Goal: Information Seeking & Learning: Compare options

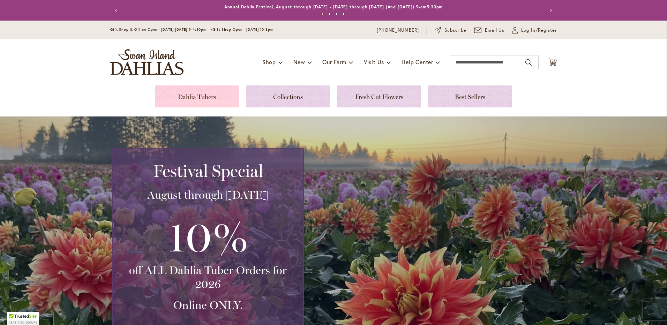
click at [186, 97] on link at bounding box center [197, 97] width 84 height 22
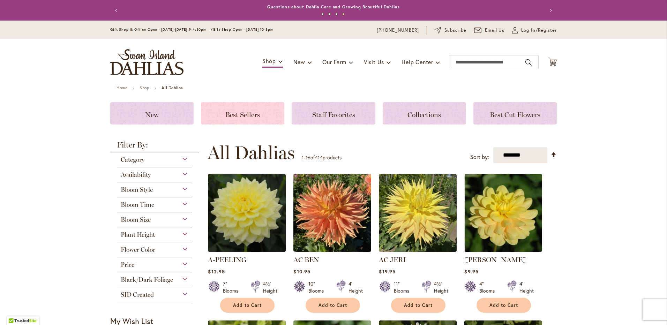
click at [245, 112] on span "Best Sellers" at bounding box center [242, 115] width 35 height 8
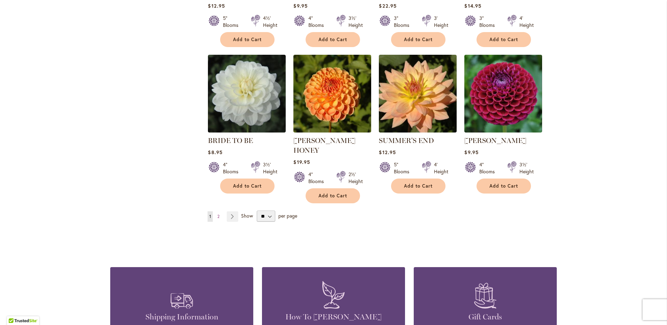
scroll to position [489, 0]
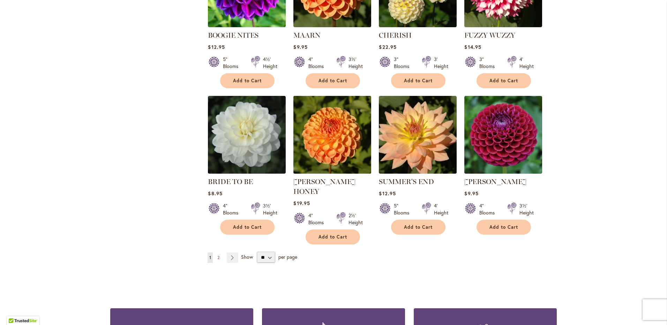
click at [314, 135] on img at bounding box center [333, 135] width 82 height 82
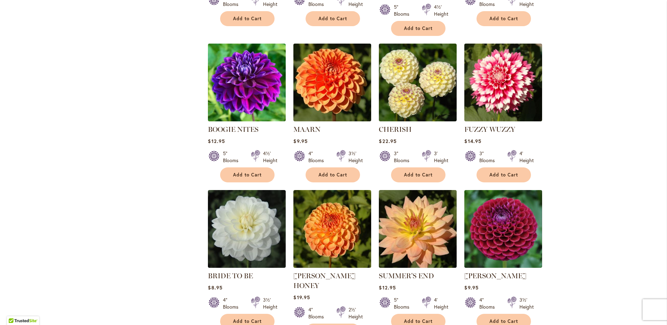
scroll to position [419, 0]
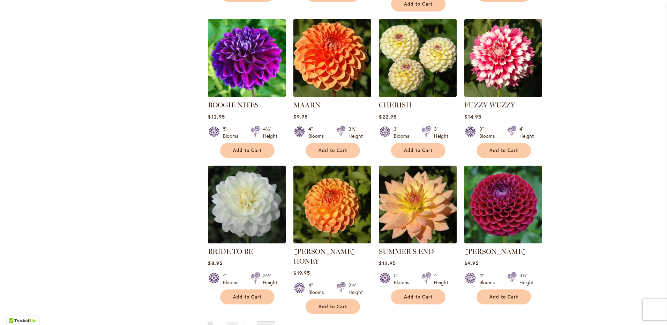
click at [317, 60] on img at bounding box center [333, 58] width 82 height 82
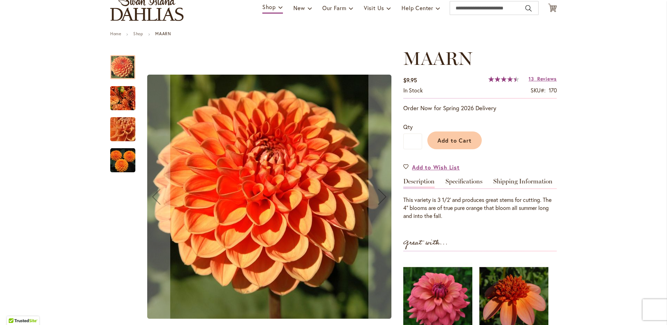
scroll to position [70, 0]
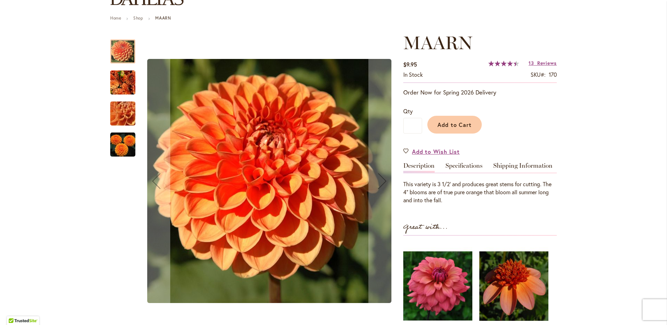
click at [124, 139] on img "MAARN" at bounding box center [122, 144] width 25 height 25
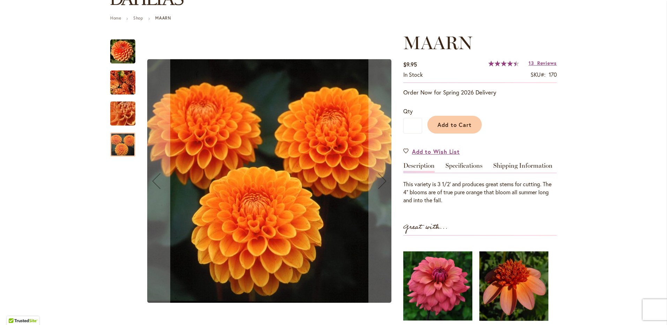
click at [115, 117] on img "MAARN" at bounding box center [123, 114] width 50 height 38
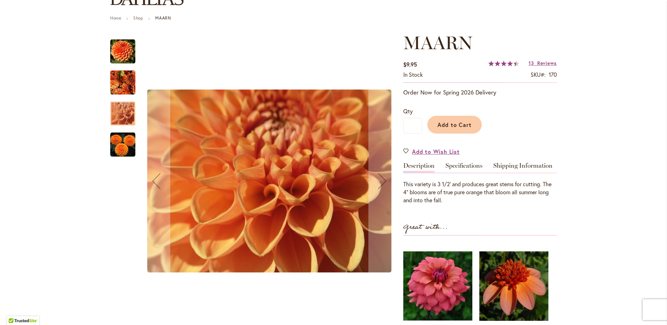
click at [117, 84] on img "MAARN" at bounding box center [122, 82] width 25 height 27
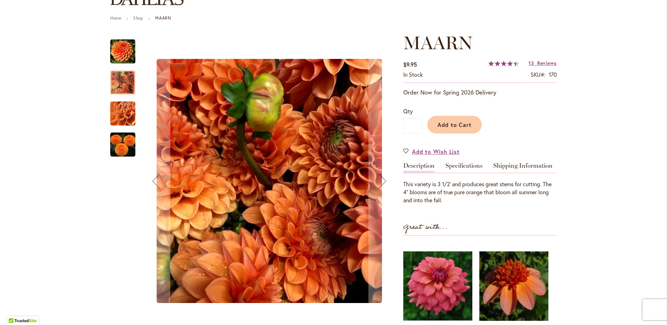
click at [114, 52] on img "MAARN" at bounding box center [122, 51] width 25 height 25
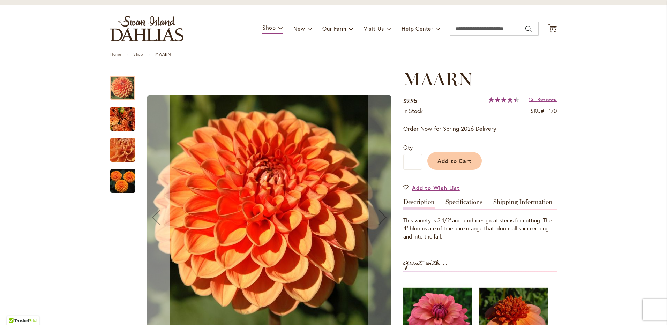
scroll to position [0, 0]
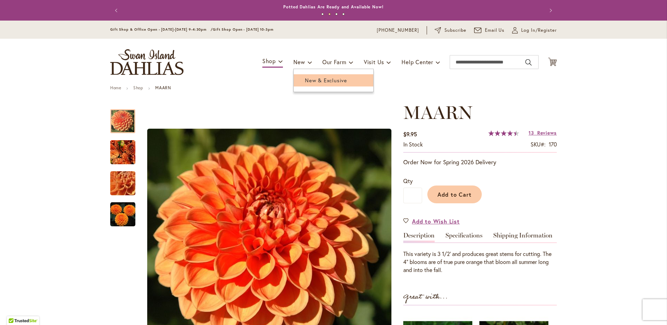
click at [325, 77] on span "New & Exclusive" at bounding box center [326, 80] width 42 height 7
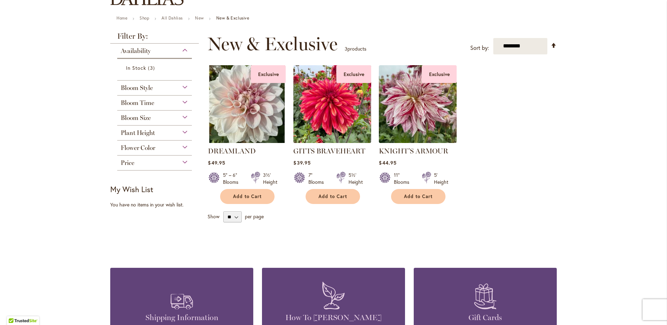
scroll to position [35, 0]
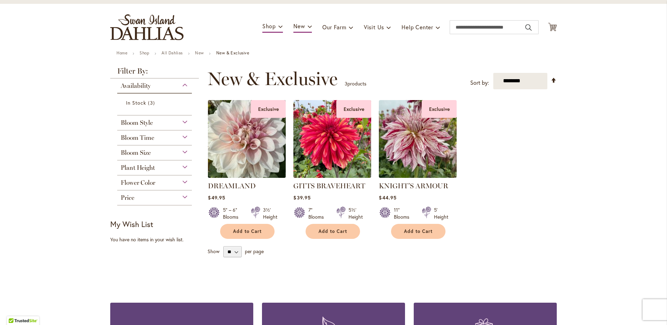
click at [238, 138] on img at bounding box center [247, 139] width 82 height 82
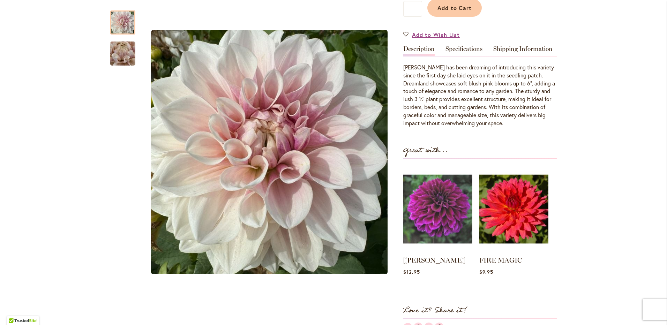
scroll to position [175, 0]
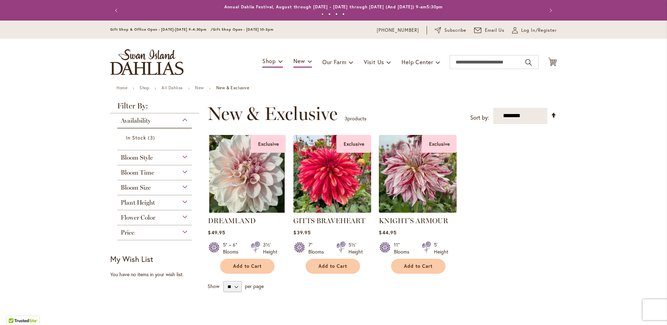
click at [328, 175] on img at bounding box center [333, 174] width 82 height 82
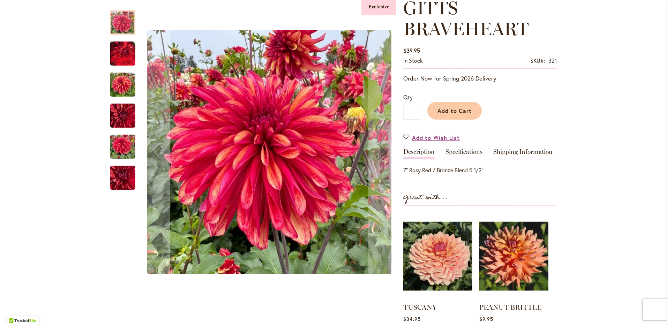
scroll to position [70, 0]
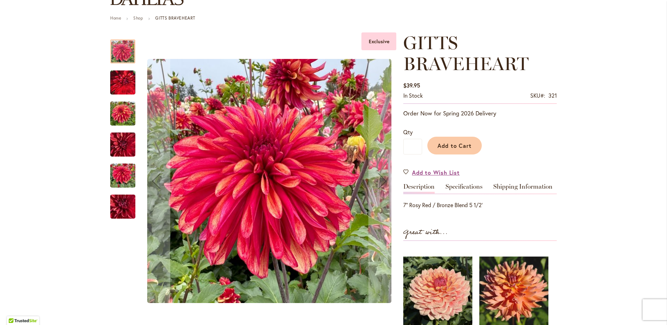
click at [116, 112] on img "GITTS BRAVEHEART" at bounding box center [122, 114] width 25 height 34
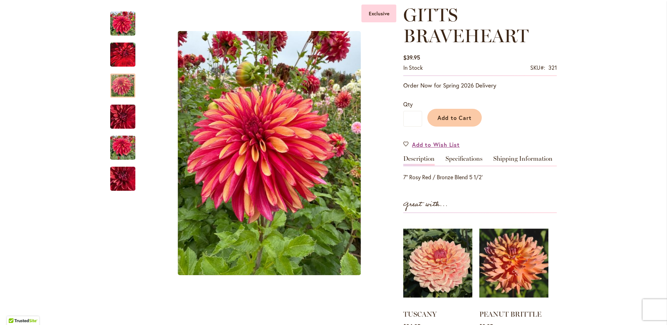
scroll to position [105, 0]
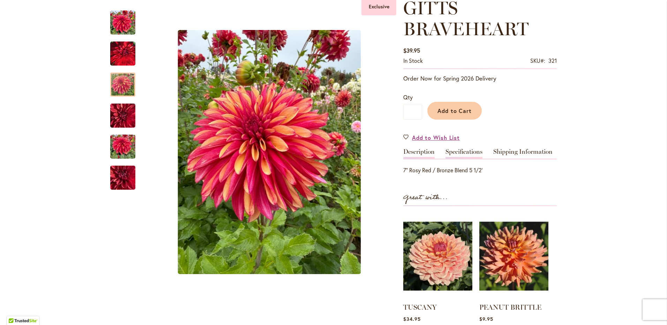
click at [467, 151] on link "Specifications" at bounding box center [464, 154] width 37 height 10
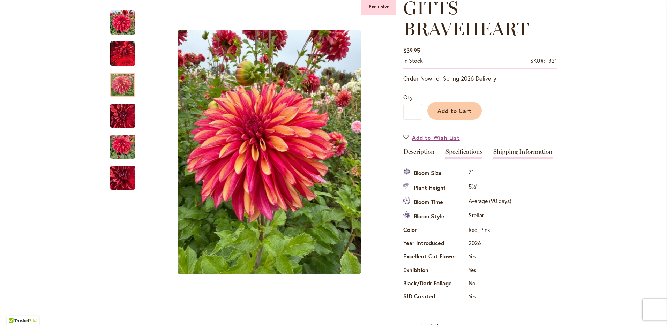
click at [509, 150] on link "Shipping Information" at bounding box center [522, 154] width 59 height 10
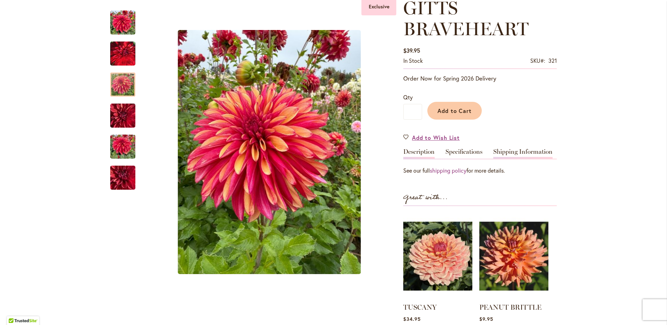
click at [409, 150] on link "Description" at bounding box center [418, 154] width 31 height 10
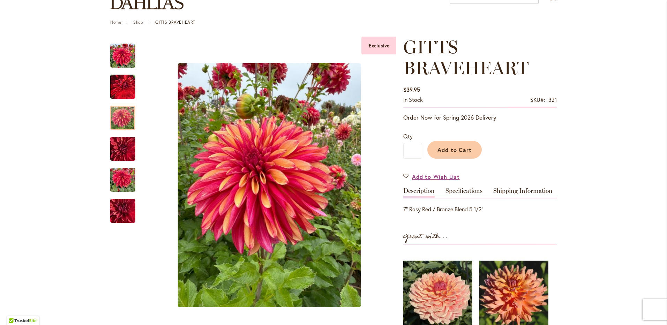
scroll to position [70, 0]
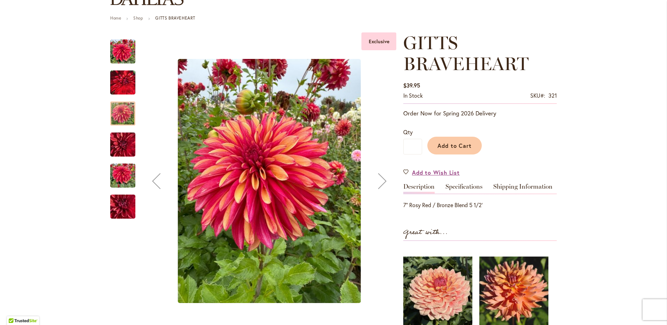
click at [113, 171] on img "GITTS BRAVEHEART" at bounding box center [122, 176] width 25 height 34
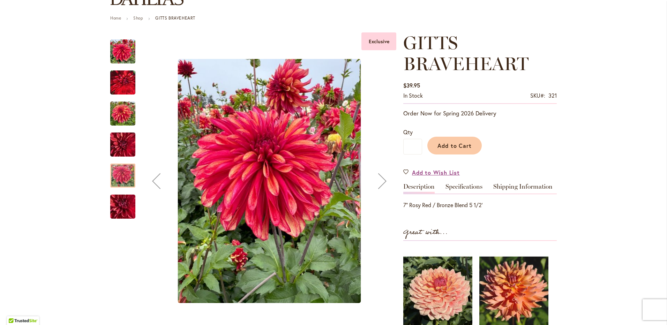
click at [119, 113] on img "GITTS BRAVEHEART" at bounding box center [122, 114] width 25 height 34
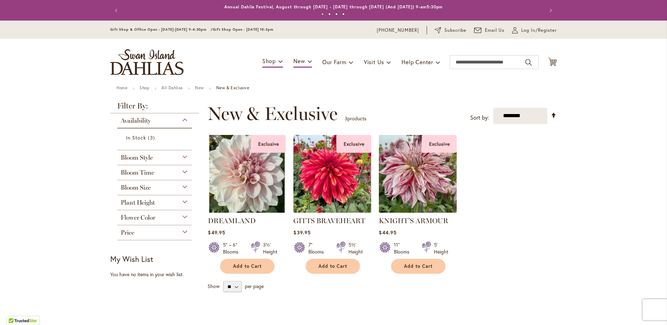
click at [410, 166] on img at bounding box center [418, 174] width 82 height 82
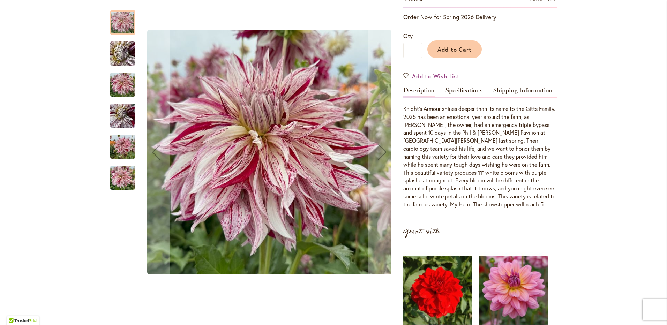
scroll to position [140, 0]
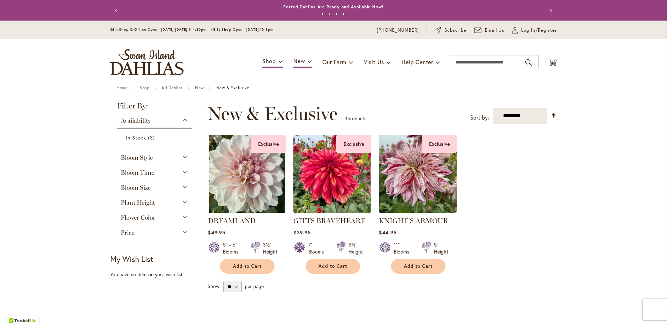
click at [183, 202] on div "Plant Height" at bounding box center [154, 200] width 75 height 11
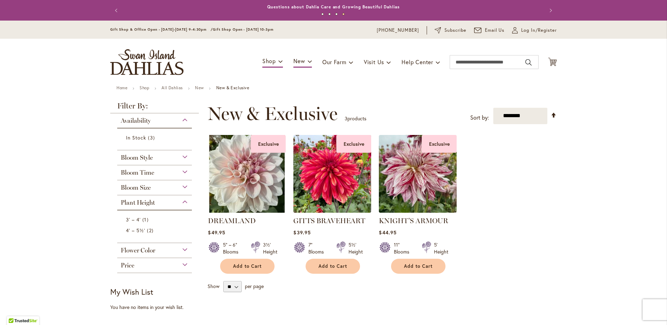
click at [137, 205] on span "Plant Height" at bounding box center [138, 203] width 34 height 8
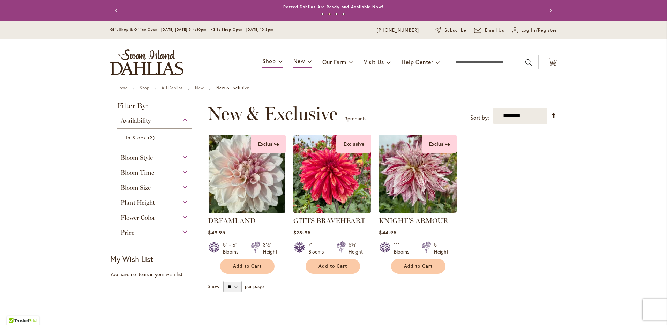
click at [183, 185] on div "Bloom Size" at bounding box center [154, 185] width 75 height 11
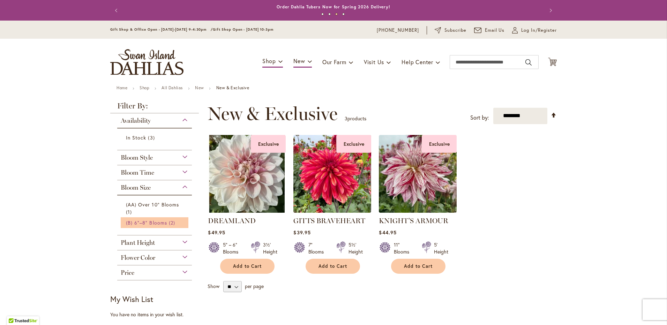
click at [156, 222] on span "(B) 6"–8" Blooms" at bounding box center [146, 223] width 41 height 7
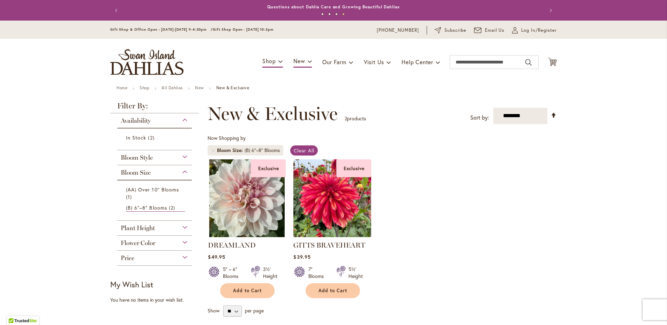
click at [181, 155] on div "Bloom Style" at bounding box center [154, 155] width 75 height 11
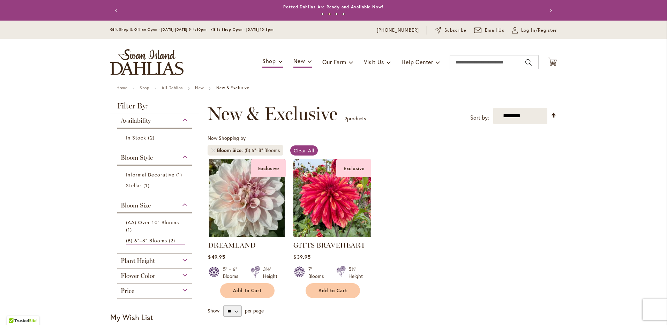
click at [167, 89] on link "All Dahlias" at bounding box center [172, 87] width 21 height 5
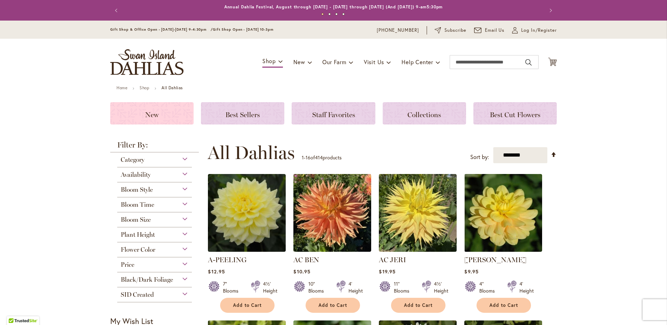
click at [146, 113] on span "New" at bounding box center [152, 115] width 14 height 8
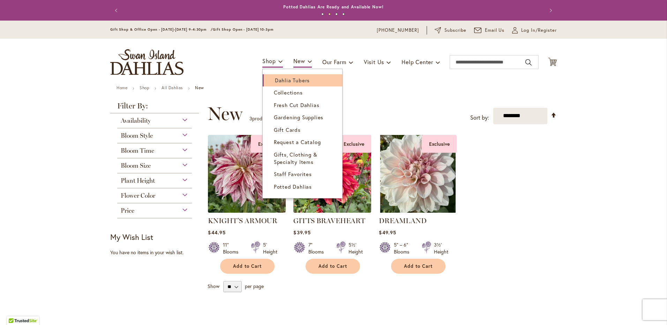
click at [282, 82] on span "Dahlia Tubers" at bounding box center [292, 80] width 35 height 7
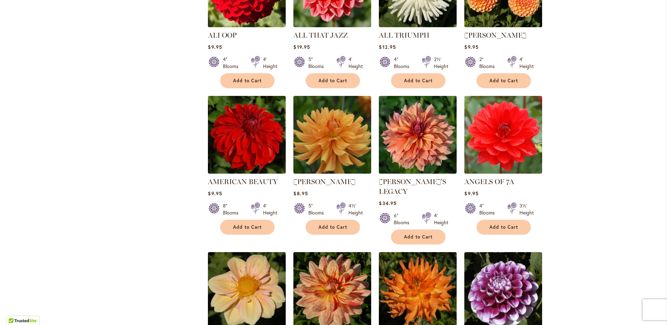
scroll to position [384, 0]
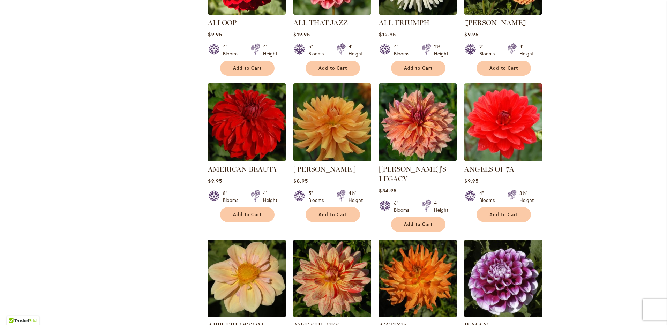
click at [251, 136] on img at bounding box center [247, 123] width 82 height 82
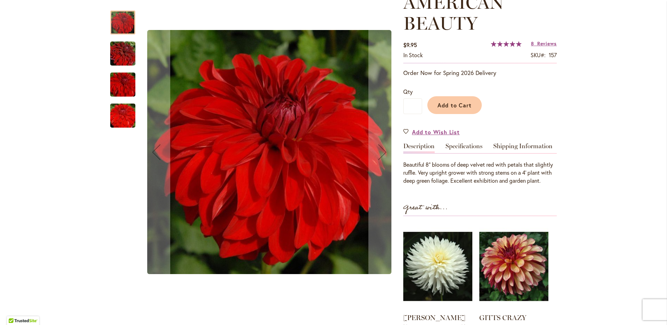
scroll to position [105, 0]
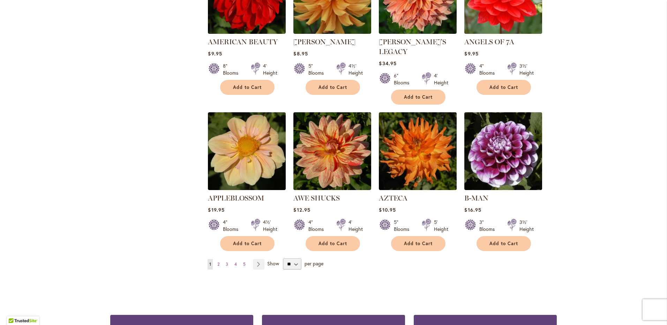
scroll to position [524, 0]
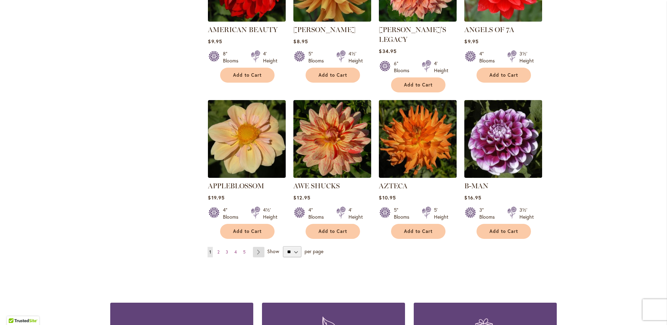
click at [256, 247] on link "Page Next" at bounding box center [259, 252] width 12 height 10
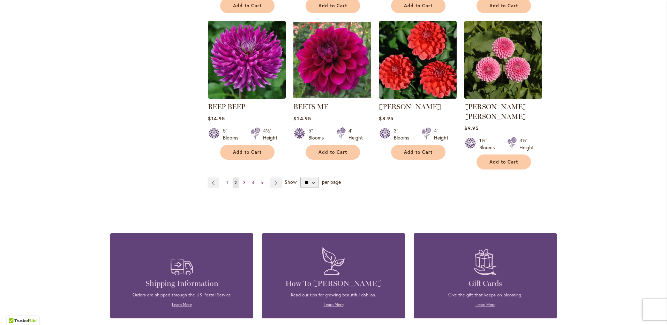
scroll to position [593, 0]
click at [275, 177] on link "Page Next" at bounding box center [276, 182] width 12 height 10
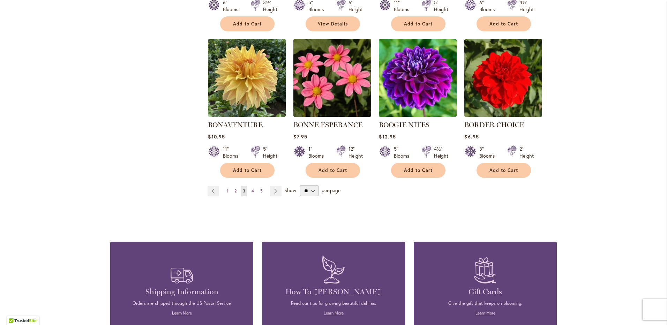
scroll to position [593, 0]
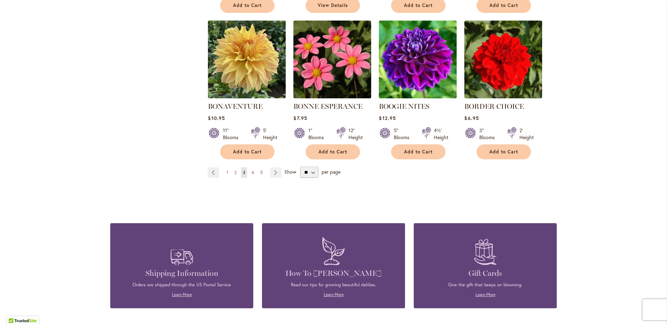
click at [246, 53] on img at bounding box center [247, 60] width 82 height 82
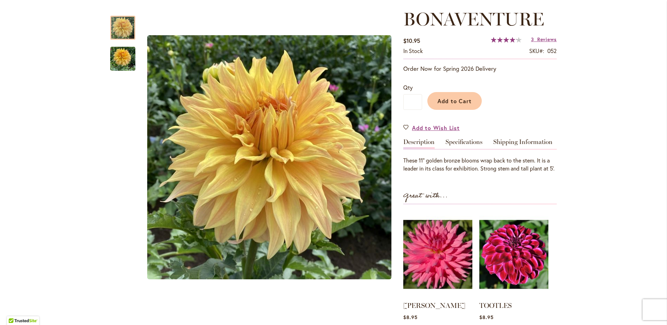
scroll to position [105, 0]
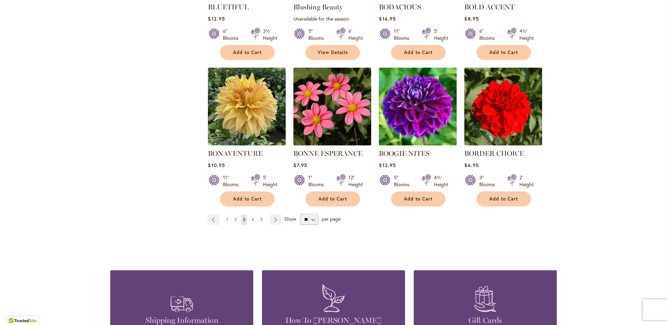
scroll to position [558, 0]
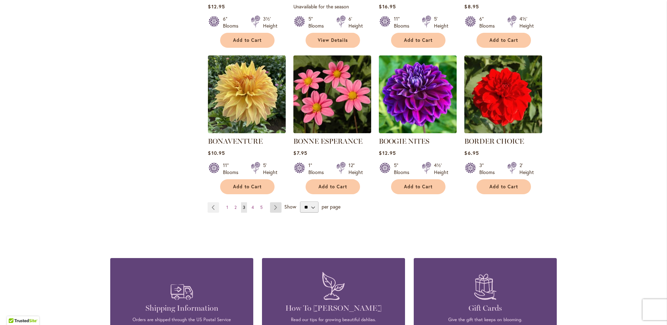
click at [273, 207] on link "Page Next" at bounding box center [276, 207] width 12 height 10
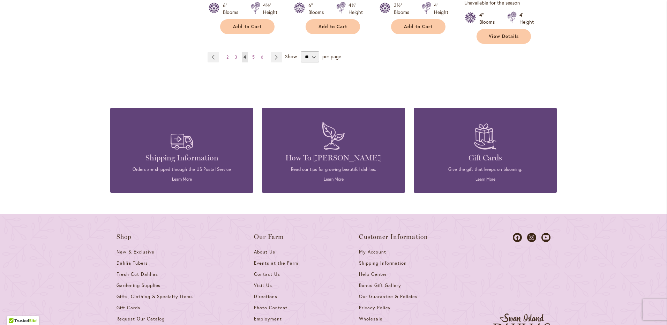
scroll to position [733, 0]
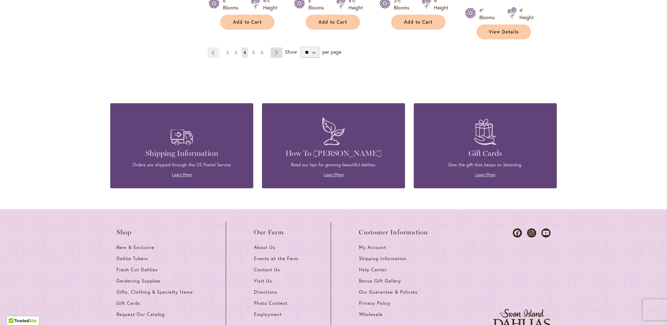
click at [274, 47] on link "Page Next" at bounding box center [277, 52] width 12 height 10
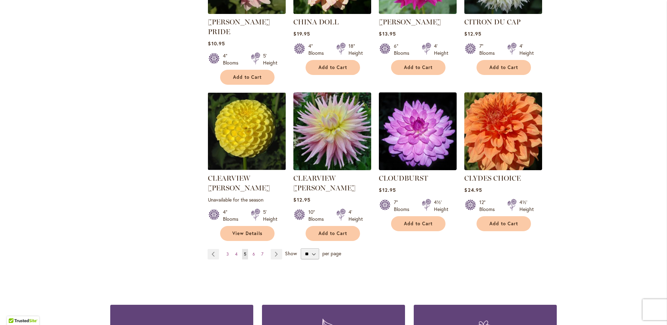
scroll to position [558, 0]
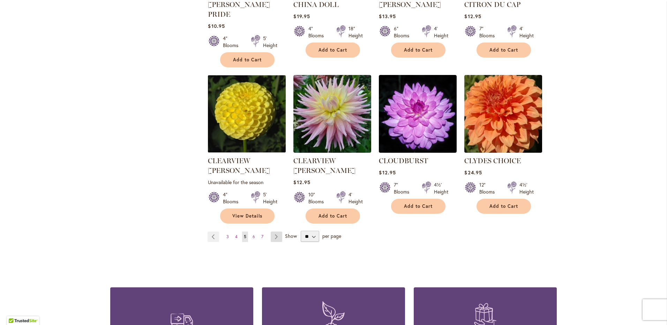
click at [273, 232] on link "Page Next" at bounding box center [277, 237] width 12 height 10
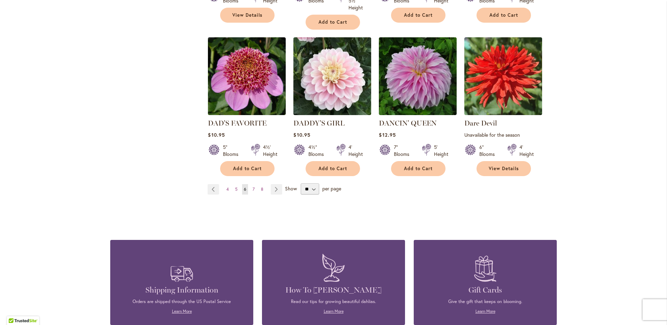
scroll to position [628, 0]
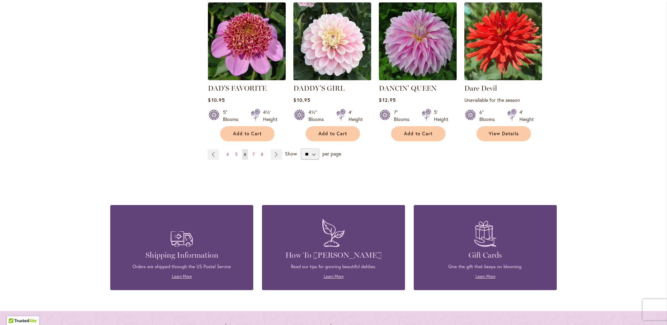
click at [423, 38] on img at bounding box center [418, 42] width 82 height 82
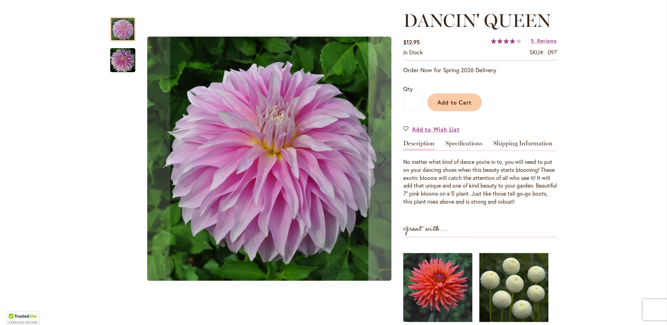
scroll to position [105, 0]
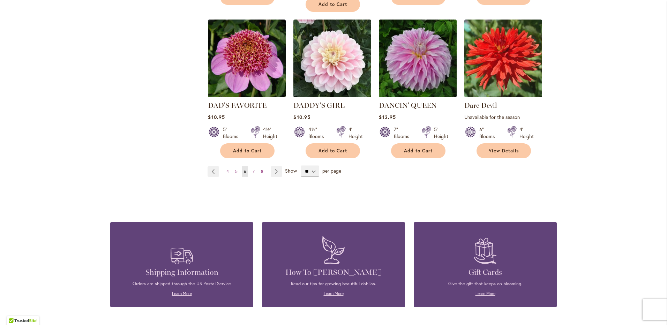
scroll to position [628, 0]
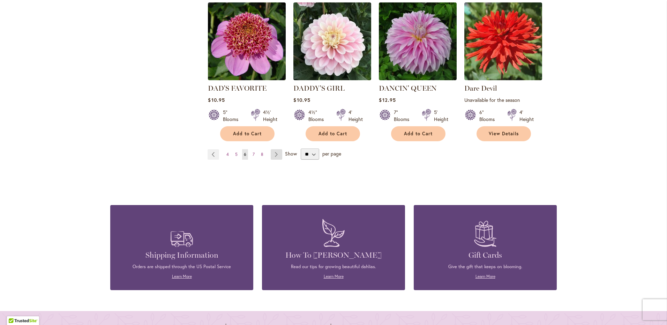
click at [271, 151] on link "Page Next" at bounding box center [277, 154] width 12 height 10
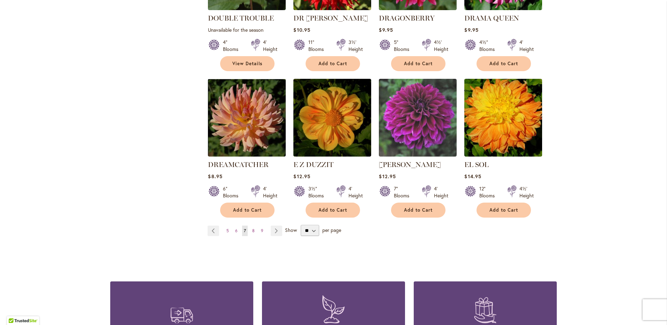
scroll to position [558, 0]
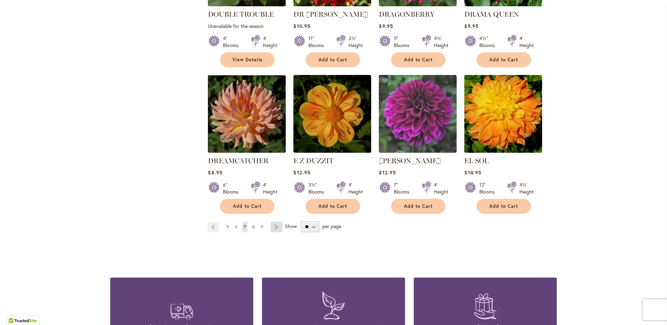
click at [271, 222] on link "Page Next" at bounding box center [277, 227] width 12 height 10
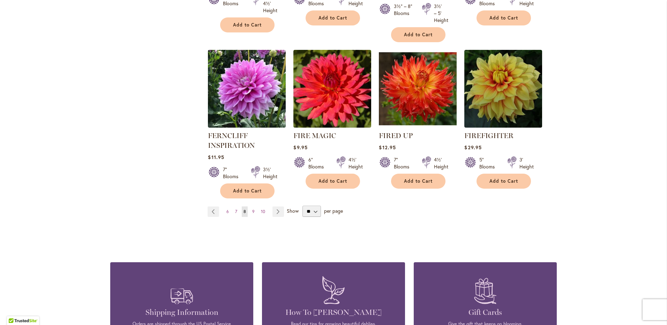
scroll to position [593, 0]
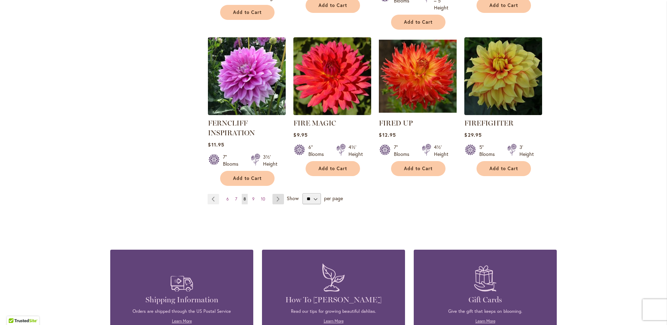
click at [273, 199] on link "Page Next" at bounding box center [279, 199] width 12 height 10
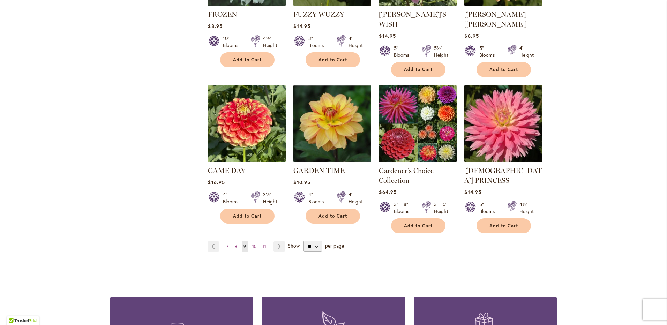
scroll to position [593, 0]
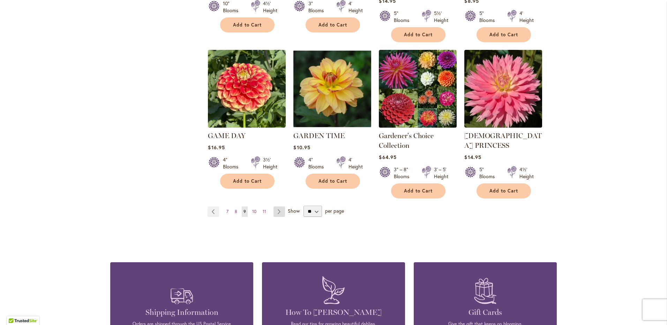
click at [277, 207] on link "Page Next" at bounding box center [280, 212] width 12 height 10
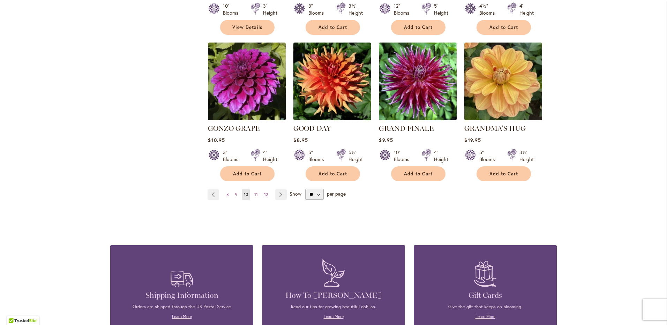
scroll to position [593, 0]
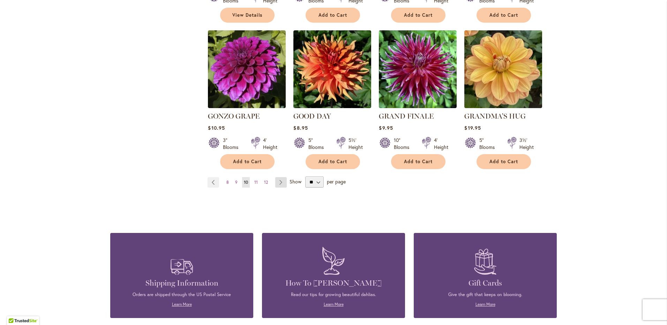
click at [280, 177] on link "Page Next" at bounding box center [281, 182] width 12 height 10
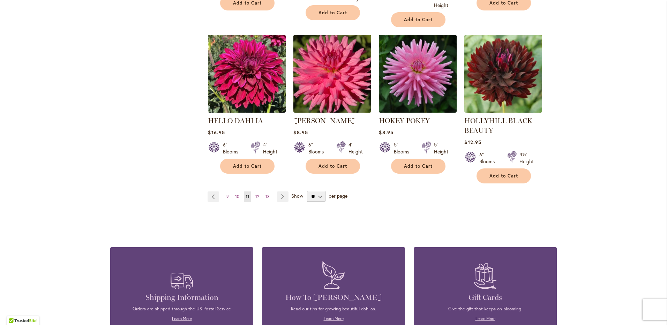
scroll to position [628, 0]
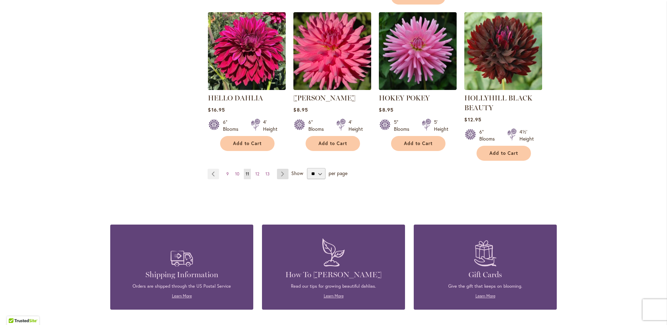
click at [282, 171] on link "Page Next" at bounding box center [283, 174] width 12 height 10
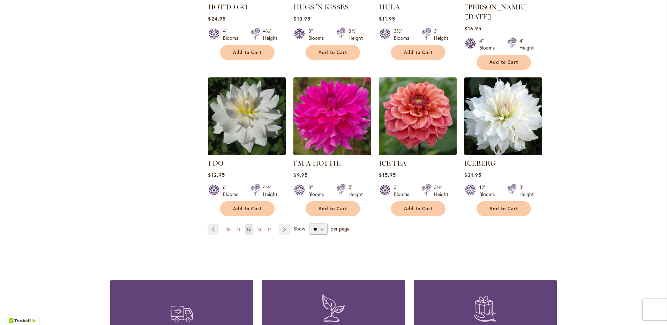
scroll to position [558, 0]
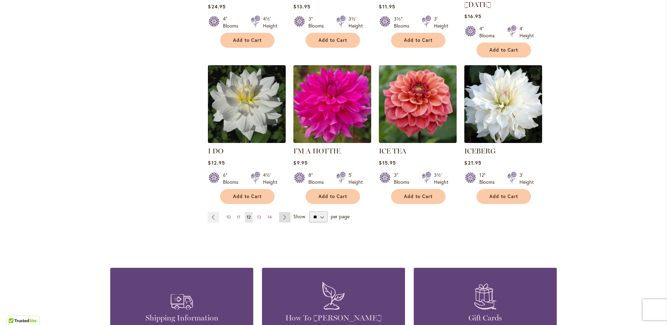
click at [283, 212] on link "Page Next" at bounding box center [285, 217] width 12 height 10
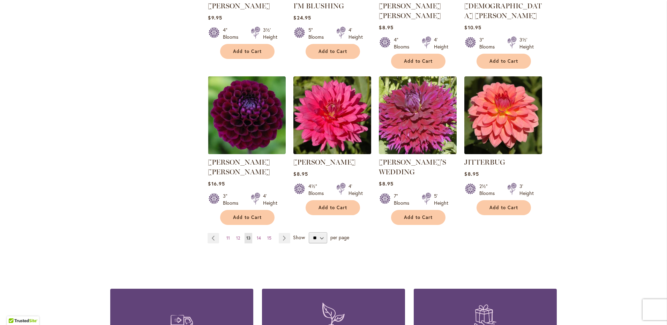
scroll to position [558, 0]
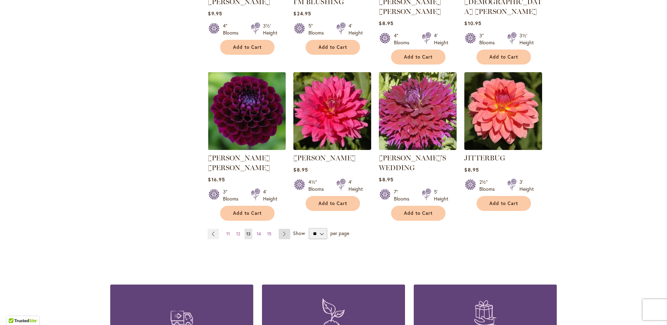
click at [280, 229] on link "Page Next" at bounding box center [285, 234] width 12 height 10
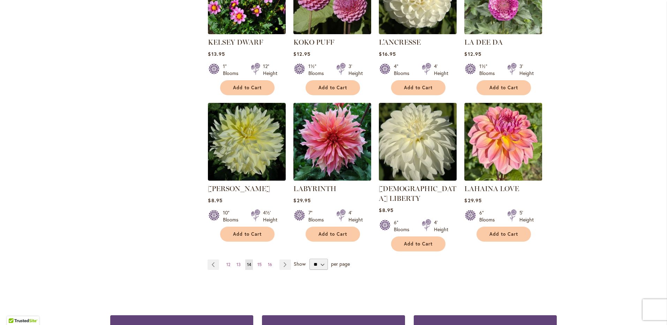
scroll to position [524, 0]
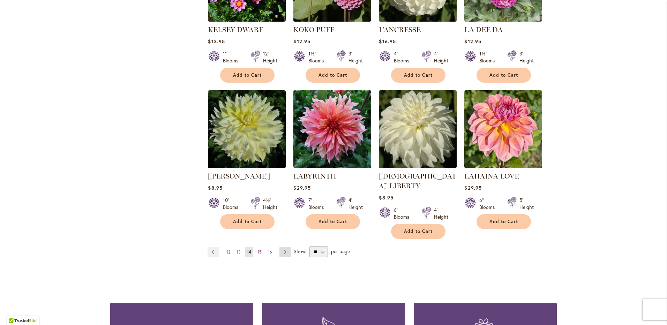
click at [282, 247] on link "Page Next" at bounding box center [286, 252] width 12 height 10
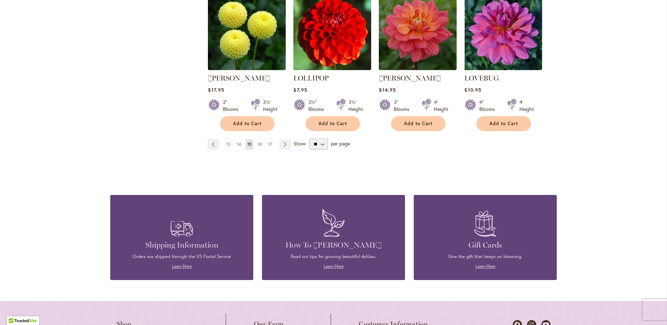
scroll to position [663, 0]
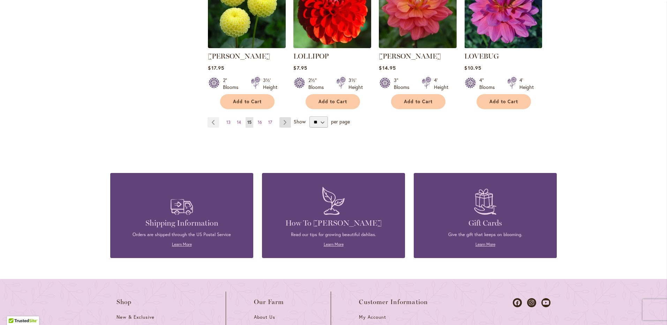
click at [282, 117] on link "Page Next" at bounding box center [286, 122] width 12 height 10
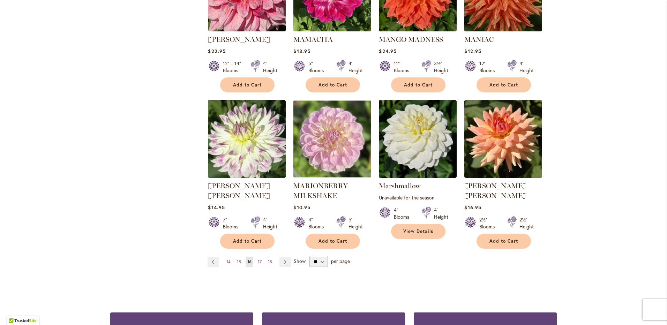
scroll to position [558, 0]
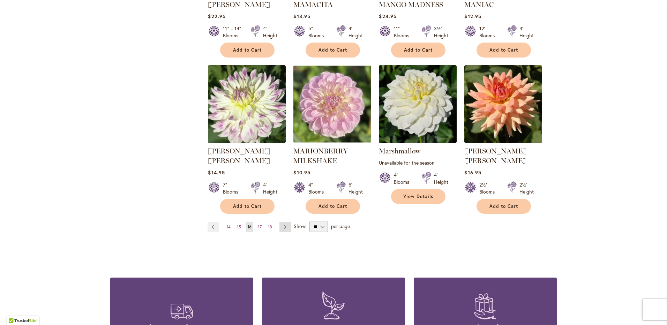
click at [282, 222] on link "Page Next" at bounding box center [286, 227] width 12 height 10
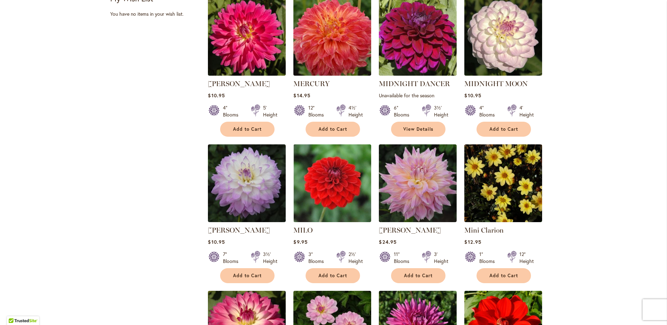
scroll to position [314, 0]
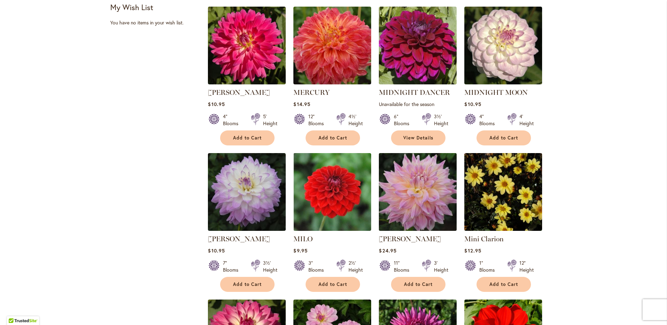
click at [409, 188] on img at bounding box center [418, 192] width 82 height 82
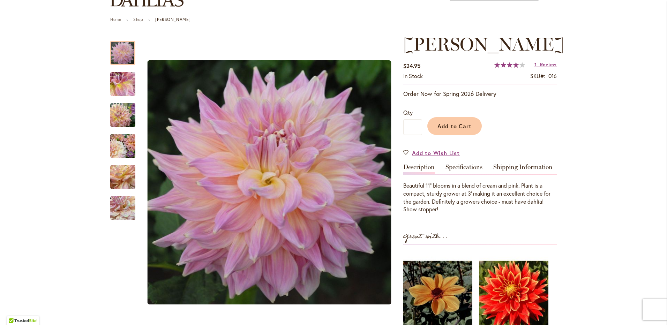
scroll to position [70, 0]
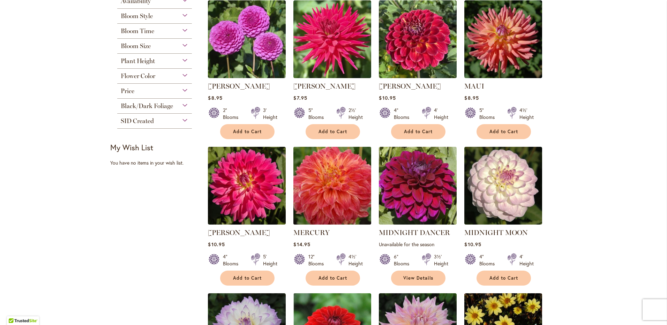
scroll to position [175, 0]
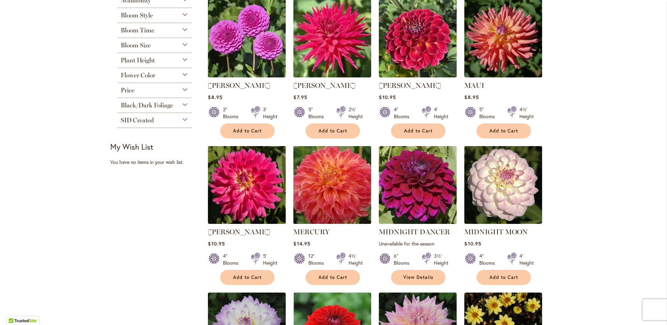
click at [327, 176] on img at bounding box center [333, 185] width 82 height 82
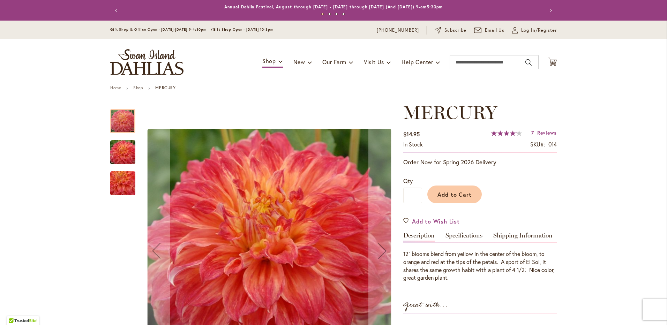
click at [113, 151] on img "Mercury" at bounding box center [123, 153] width 50 height 34
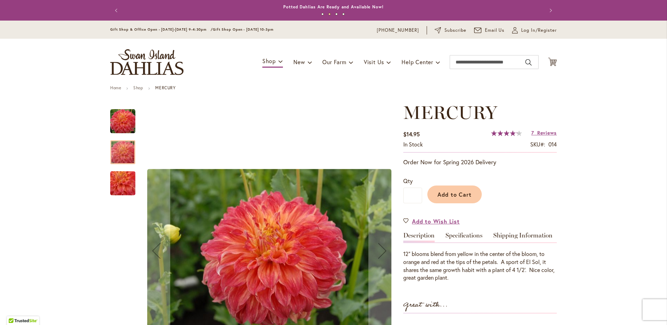
click at [116, 188] on img "Mercury" at bounding box center [123, 184] width 50 height 46
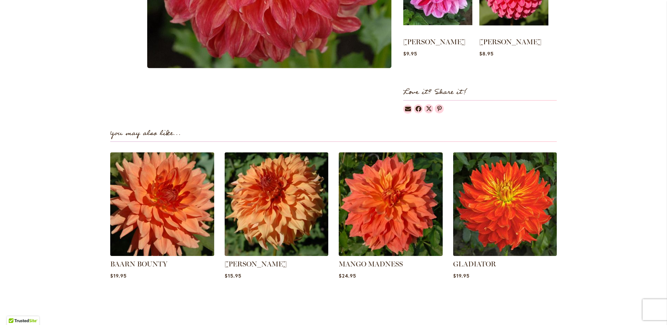
scroll to position [384, 0]
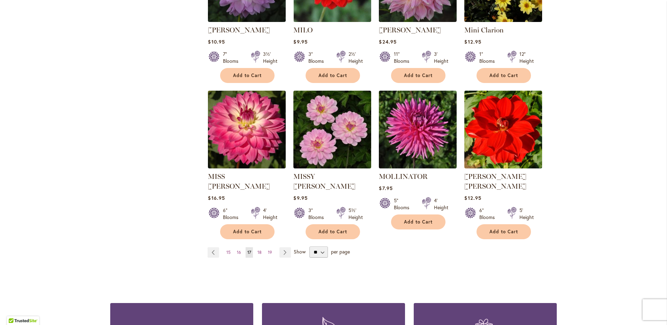
scroll to position [524, 0]
click at [283, 247] on link "Page Next" at bounding box center [286, 252] width 12 height 10
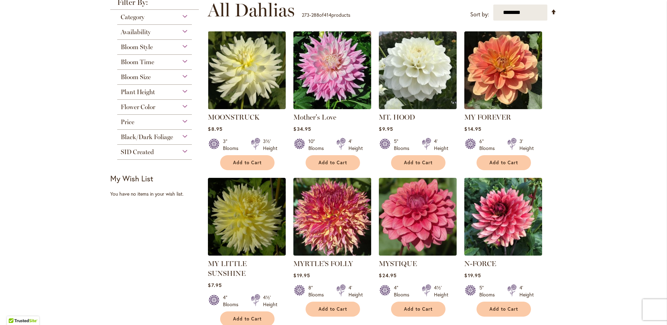
scroll to position [140, 0]
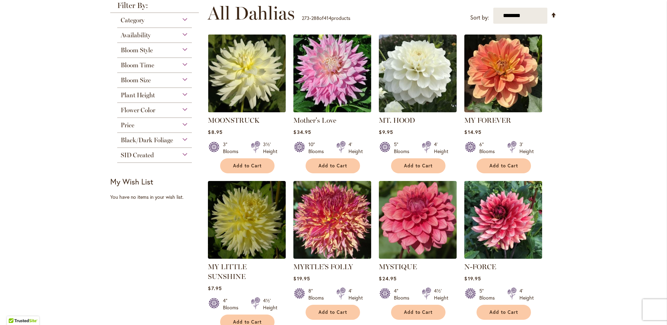
click at [325, 76] on img at bounding box center [333, 74] width 82 height 82
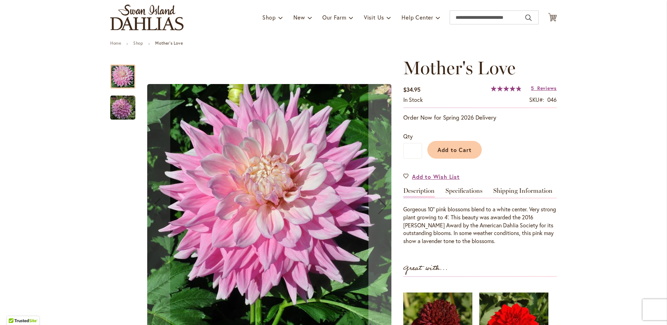
scroll to position [70, 0]
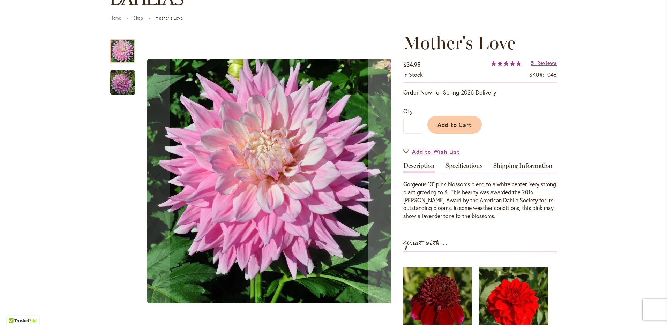
click at [117, 83] on img "Mother's Love" at bounding box center [122, 82] width 25 height 25
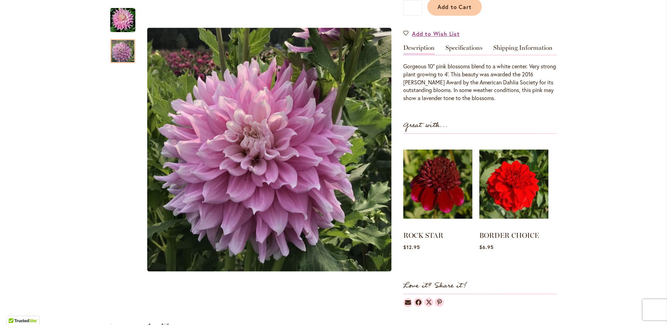
scroll to position [209, 0]
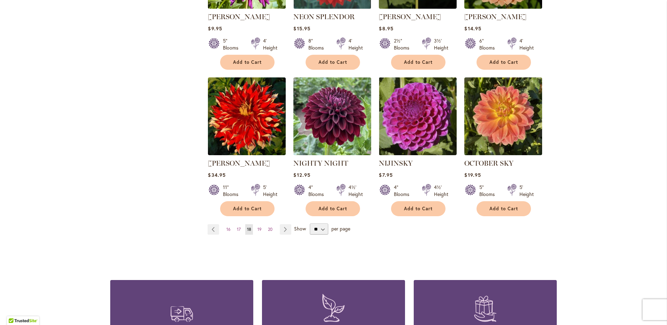
scroll to position [558, 0]
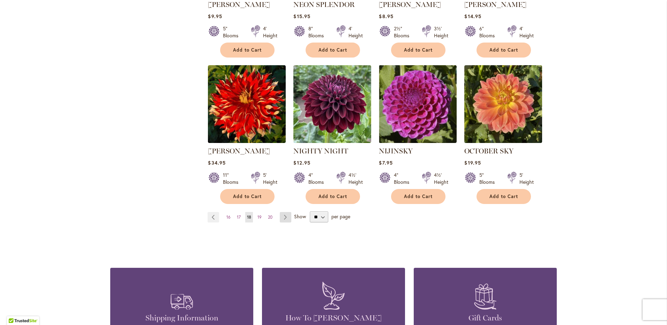
click at [281, 212] on link "Page Next" at bounding box center [286, 217] width 12 height 10
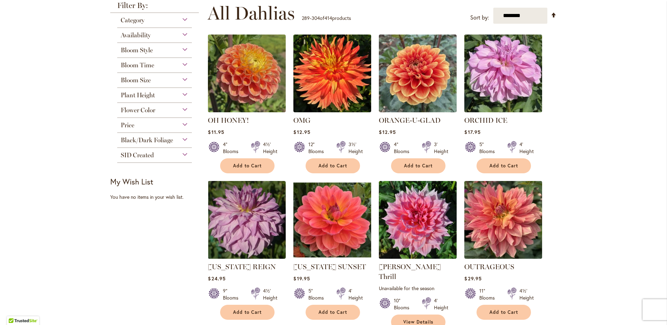
scroll to position [175, 0]
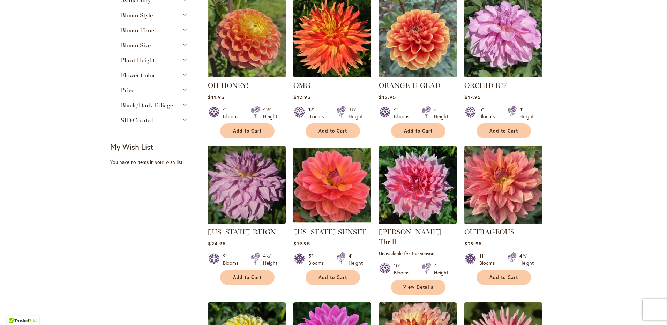
click at [485, 193] on img at bounding box center [504, 185] width 82 height 82
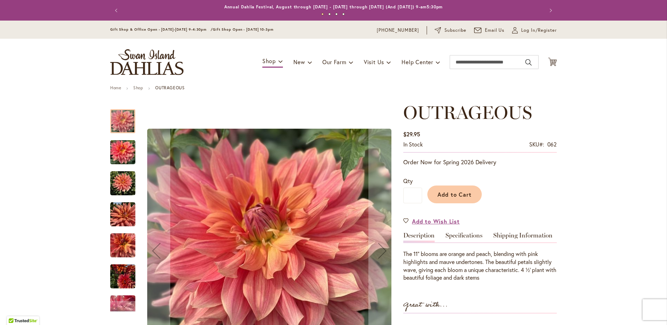
click at [124, 183] on img "OUTRAGEOUS" at bounding box center [122, 183] width 25 height 25
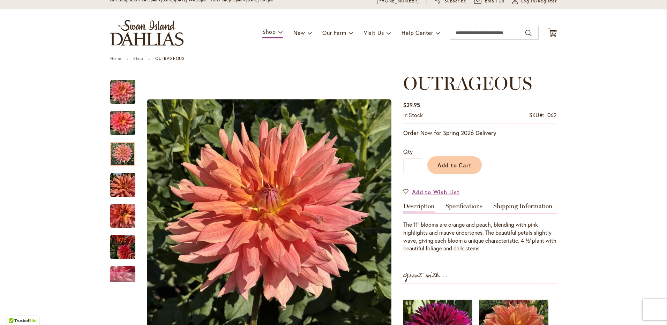
scroll to position [105, 0]
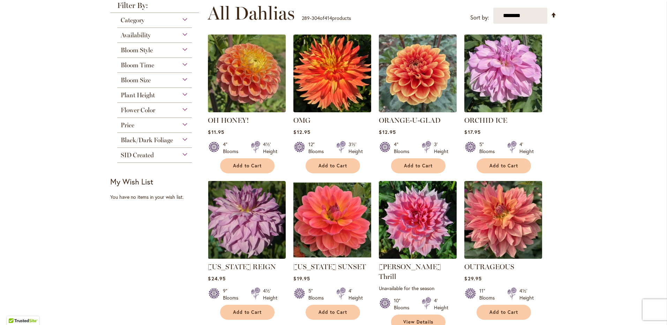
scroll to position [175, 0]
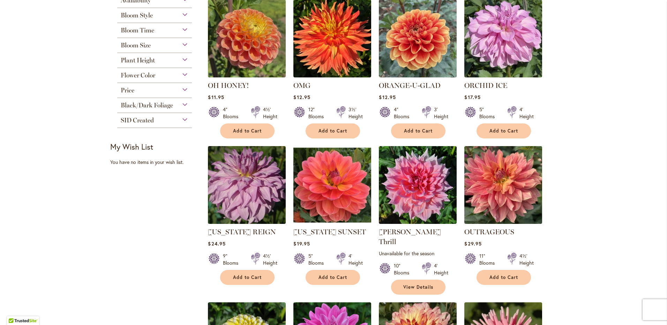
click at [238, 181] on img at bounding box center [247, 185] width 82 height 82
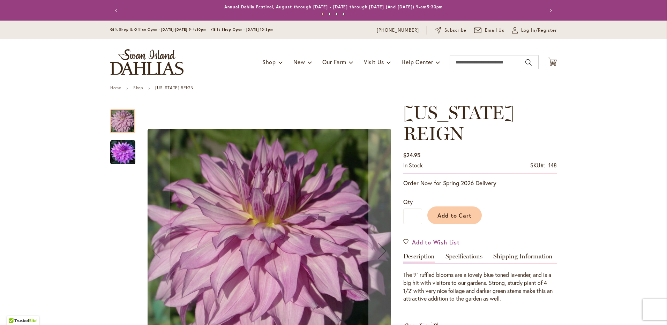
click at [123, 157] on img "OREGON REIGN" at bounding box center [122, 152] width 25 height 25
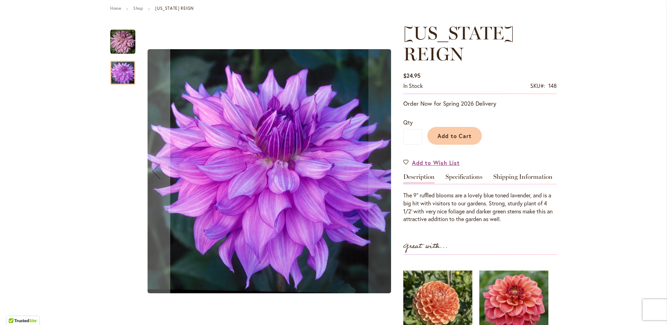
scroll to position [105, 0]
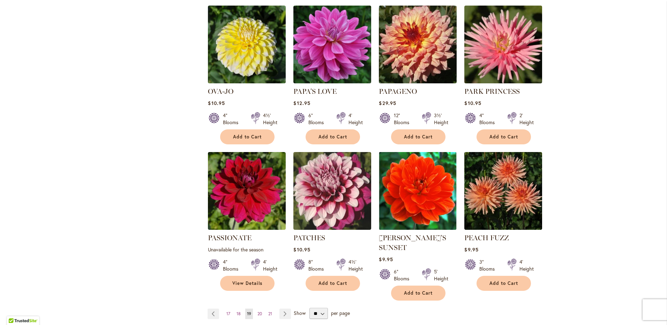
scroll to position [489, 0]
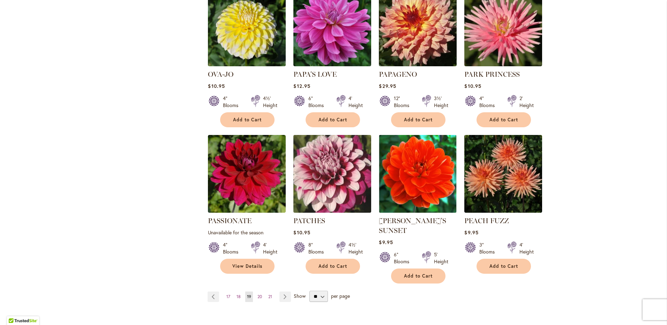
click at [328, 152] on img at bounding box center [333, 174] width 82 height 82
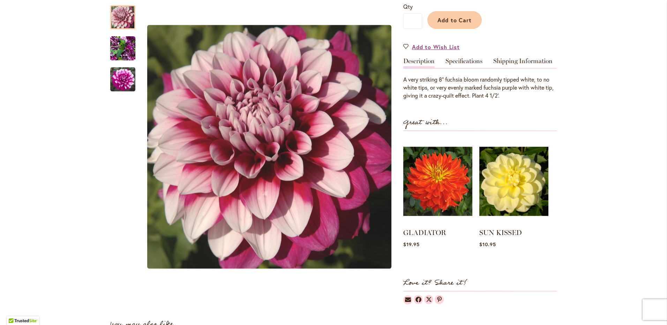
scroll to position [140, 0]
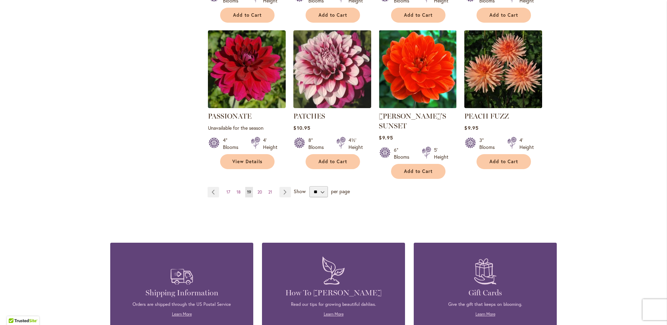
scroll to position [628, 0]
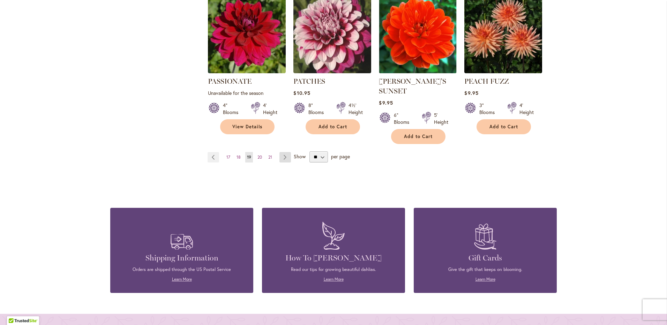
click at [282, 152] on link "Page Next" at bounding box center [286, 157] width 12 height 10
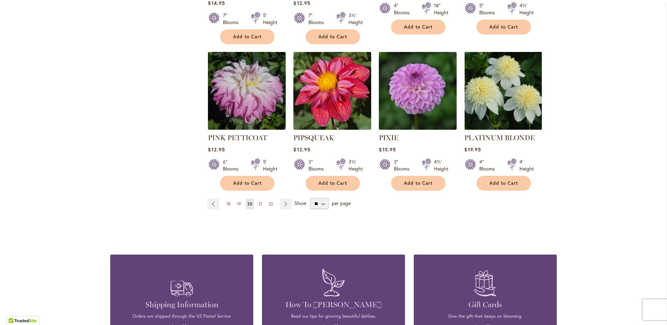
scroll to position [628, 0]
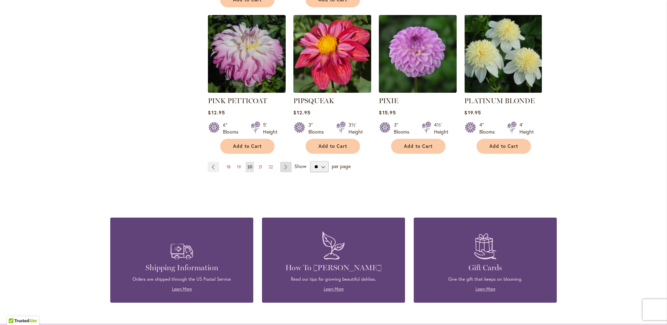
click at [282, 162] on link "Page Next" at bounding box center [286, 167] width 12 height 10
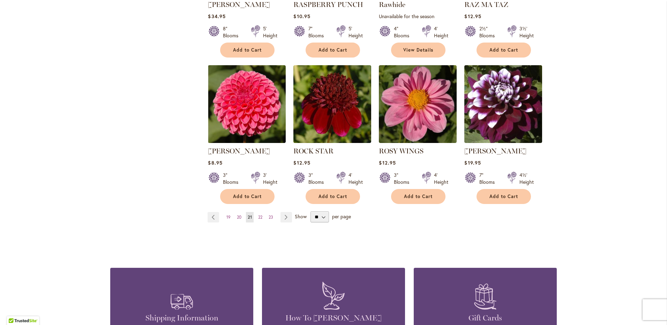
scroll to position [593, 0]
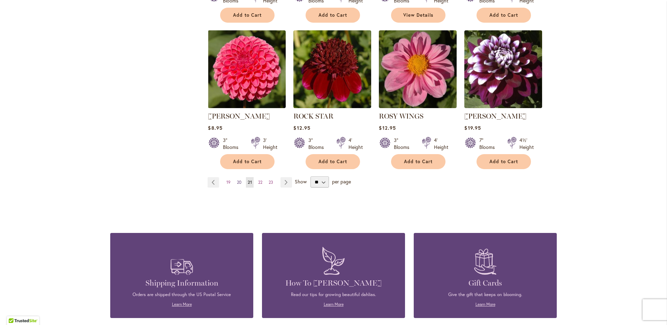
click at [237, 182] on span "20" at bounding box center [239, 182] width 5 height 5
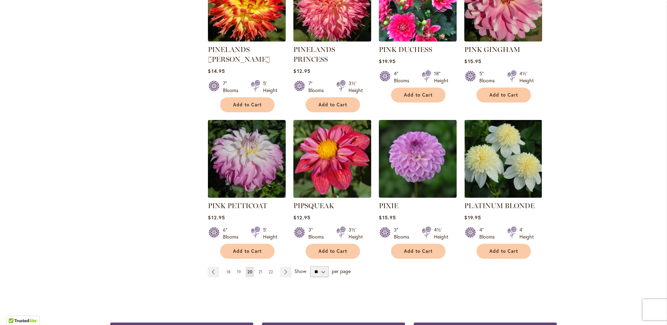
scroll to position [524, 0]
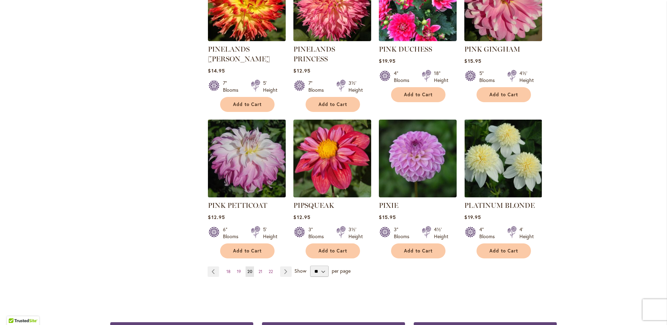
click at [232, 135] on img at bounding box center [247, 159] width 82 height 82
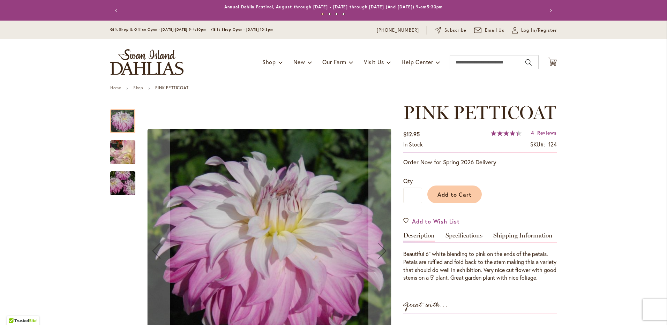
click at [124, 156] on img "Pink Petticoat" at bounding box center [123, 152] width 50 height 41
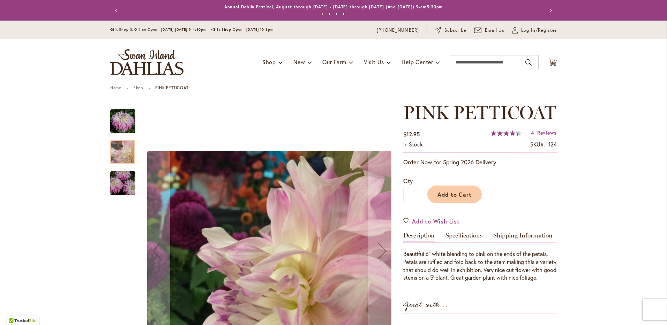
click at [118, 177] on img "Pink Petticoat" at bounding box center [123, 184] width 50 height 34
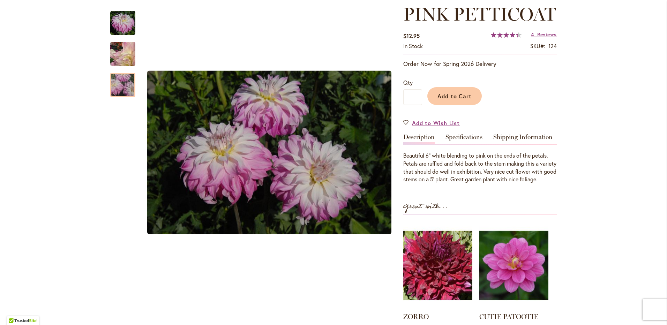
scroll to position [140, 0]
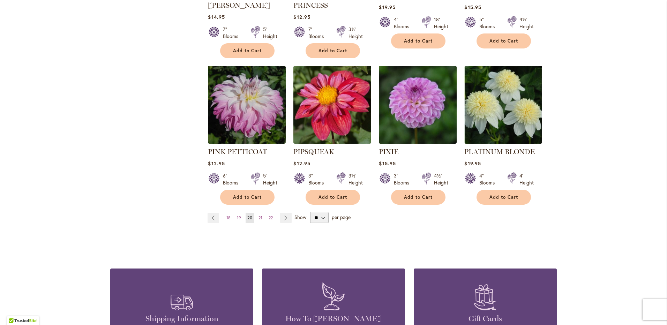
scroll to position [593, 0]
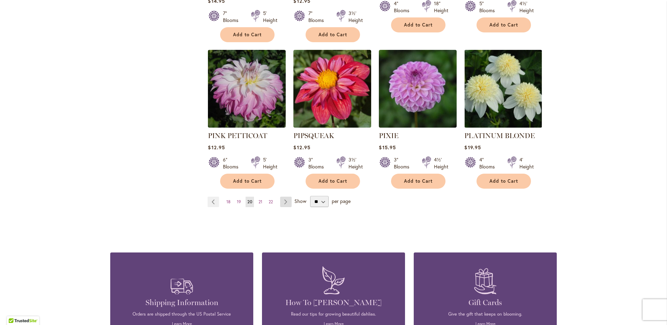
click at [280, 197] on link "Page Next" at bounding box center [286, 202] width 12 height 10
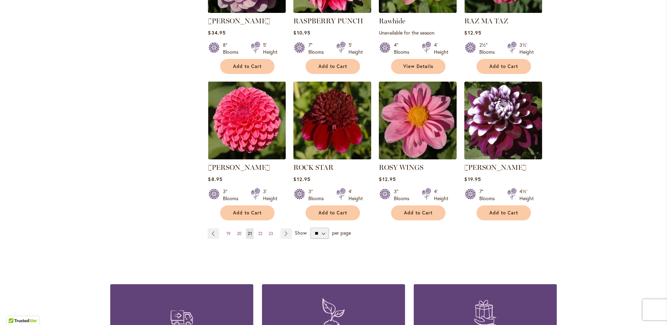
scroll to position [558, 0]
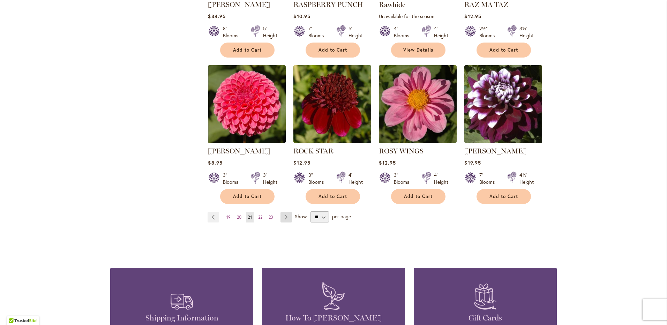
click at [284, 215] on link "Page Next" at bounding box center [287, 217] width 12 height 10
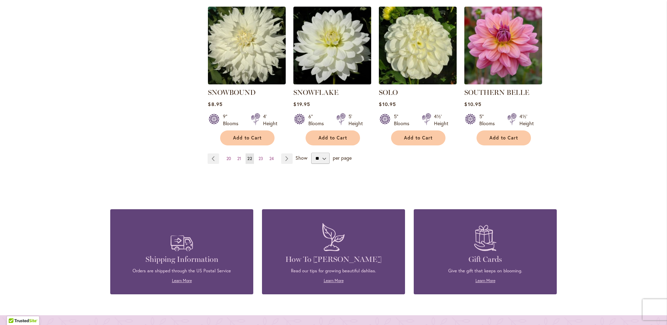
scroll to position [628, 0]
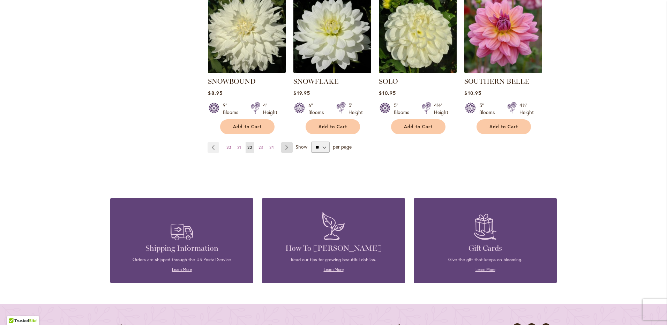
click at [285, 142] on link "Page Next" at bounding box center [287, 147] width 12 height 10
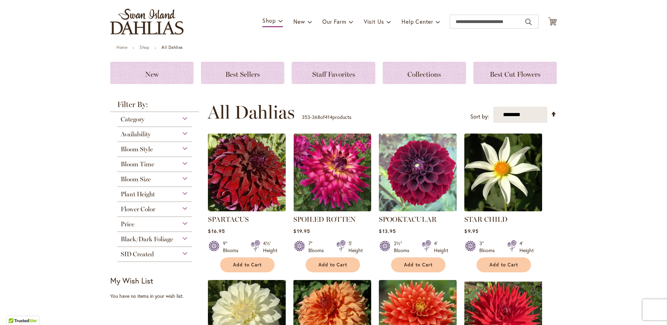
scroll to position [70, 0]
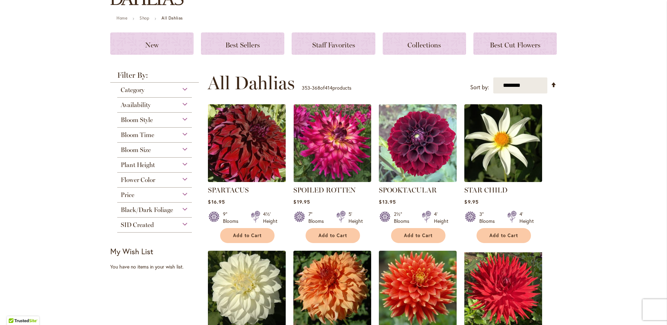
click at [240, 148] on img at bounding box center [247, 144] width 82 height 82
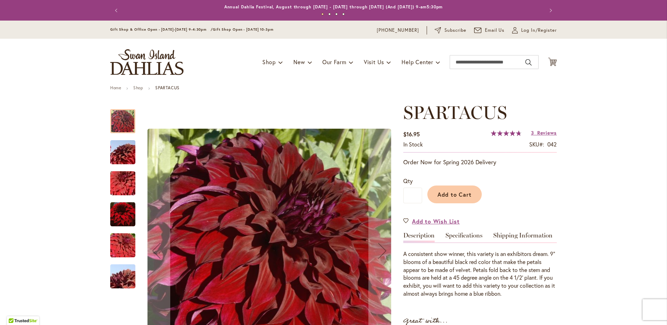
click at [116, 150] on img "Spartacus" at bounding box center [123, 153] width 50 height 34
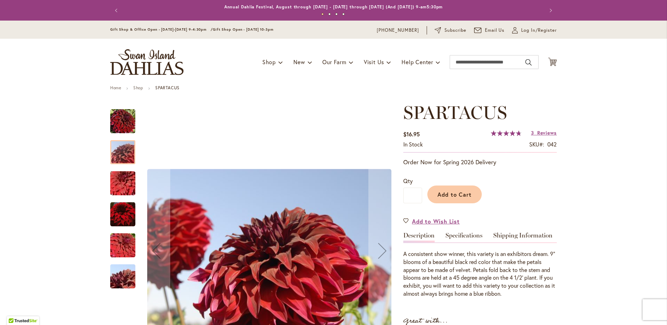
click at [124, 184] on img "Spartacus" at bounding box center [123, 184] width 50 height 34
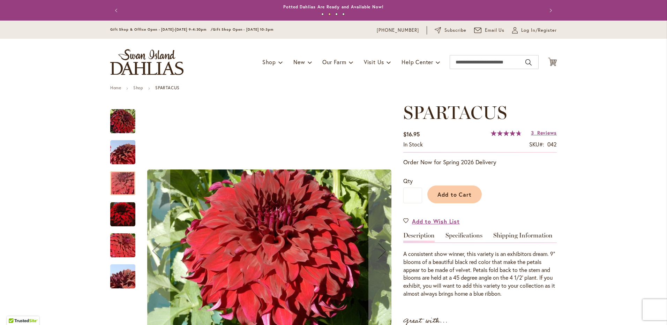
click at [125, 215] on img "Spartacus" at bounding box center [122, 214] width 25 height 25
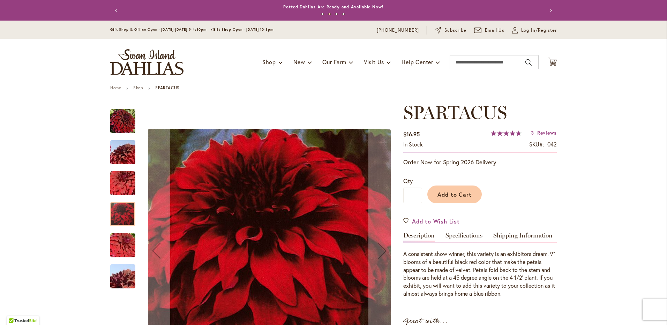
click at [118, 254] on img "Spartacus" at bounding box center [123, 246] width 50 height 34
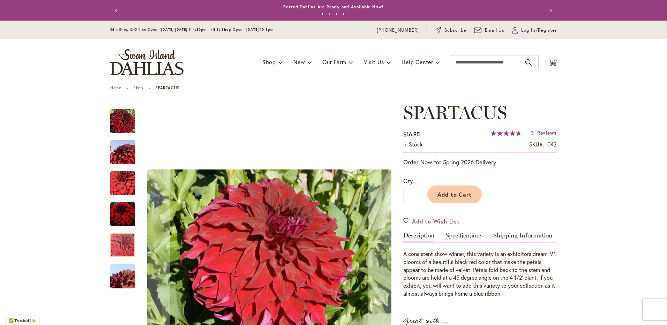
click at [125, 279] on img "Spartacus" at bounding box center [123, 277] width 50 height 34
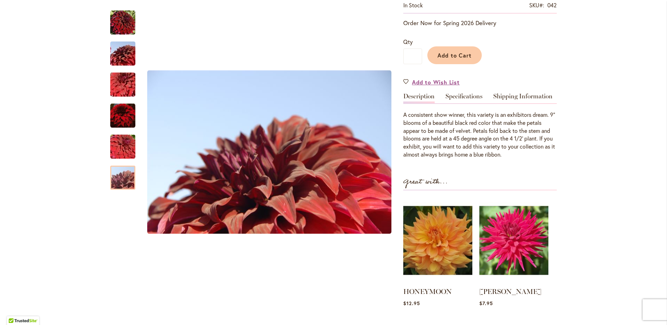
scroll to position [140, 0]
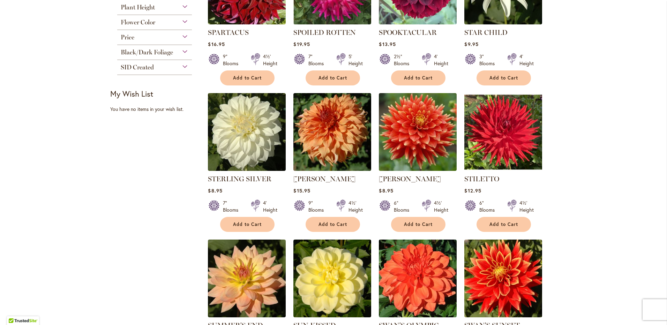
scroll to position [244, 0]
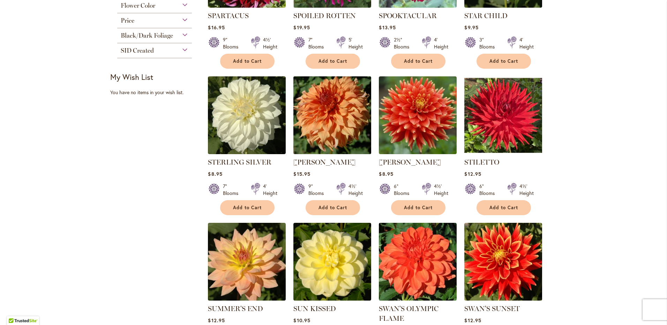
click at [343, 114] on img at bounding box center [333, 116] width 82 height 82
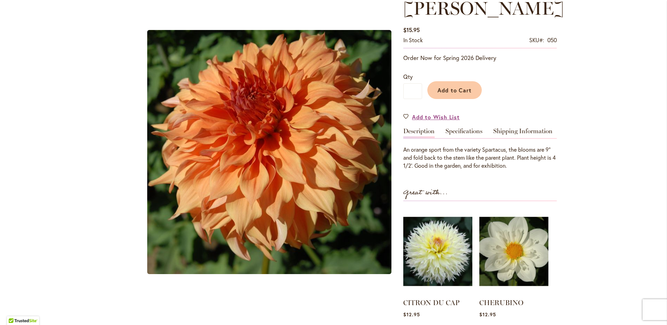
scroll to position [105, 0]
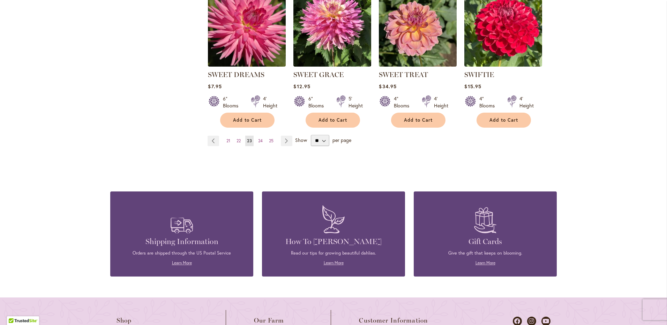
scroll to position [663, 0]
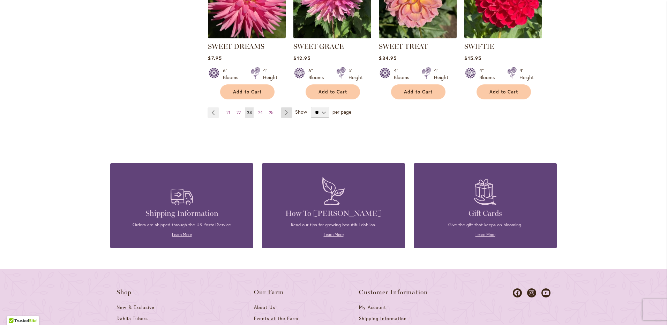
click at [285, 111] on link "Page Next" at bounding box center [287, 112] width 12 height 10
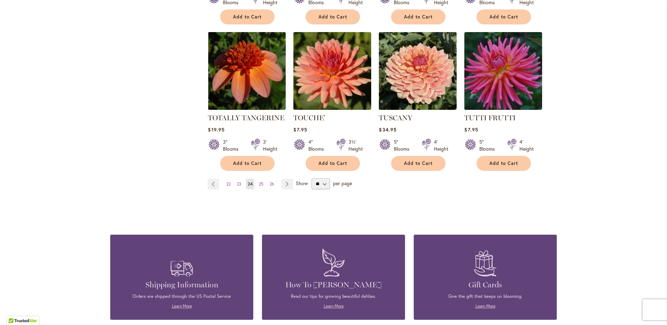
scroll to position [593, 0]
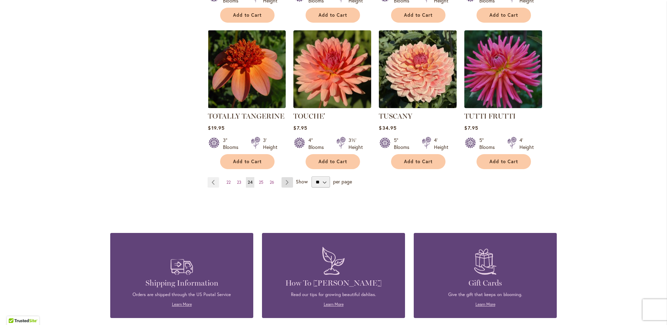
click at [289, 177] on link "Page Next" at bounding box center [288, 182] width 12 height 10
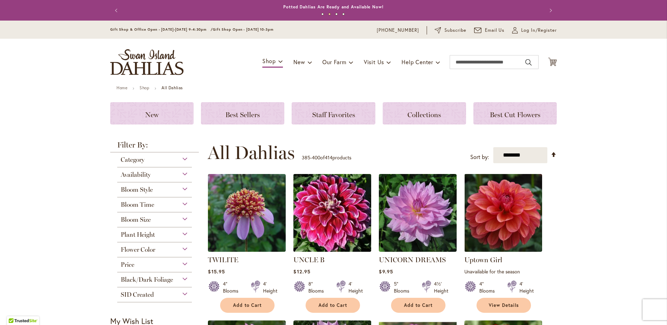
click at [322, 211] on img at bounding box center [333, 213] width 82 height 82
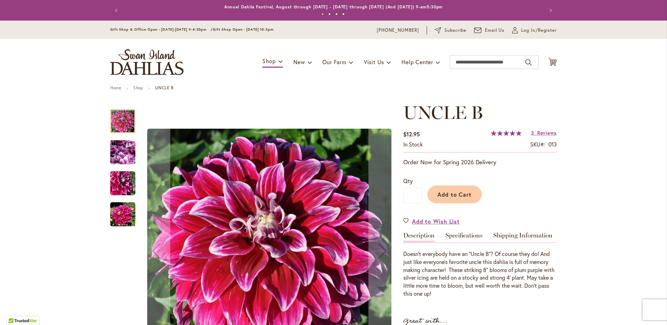
click at [121, 151] on img "Uncle B" at bounding box center [123, 153] width 50 height 38
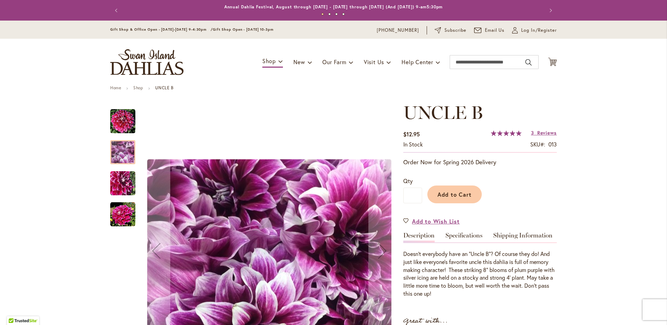
click at [120, 179] on img "Uncle B" at bounding box center [122, 183] width 25 height 25
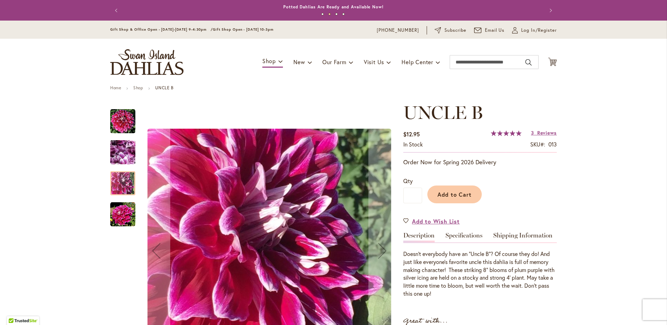
click at [120, 211] on img "Uncle B" at bounding box center [122, 214] width 25 height 25
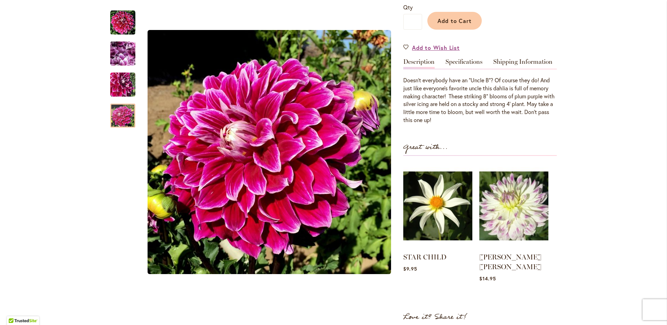
scroll to position [175, 0]
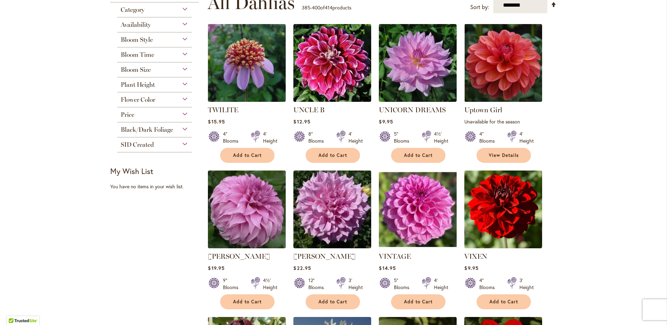
scroll to position [175, 0]
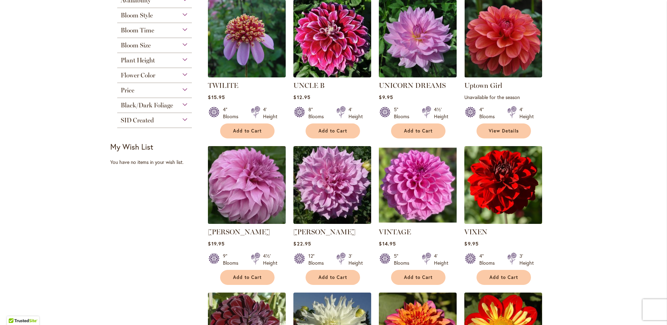
click at [250, 180] on img at bounding box center [247, 185] width 82 height 82
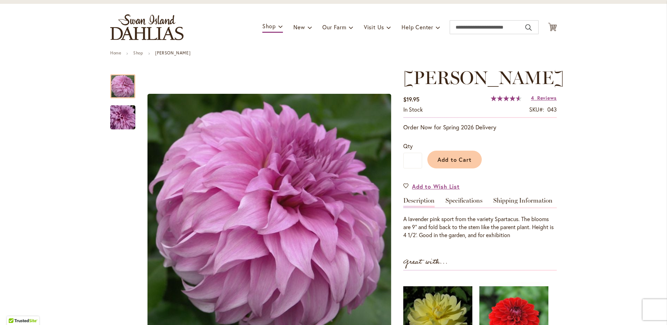
scroll to position [70, 0]
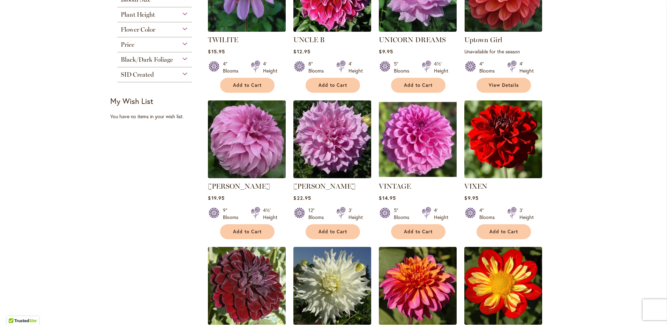
scroll to position [244, 0]
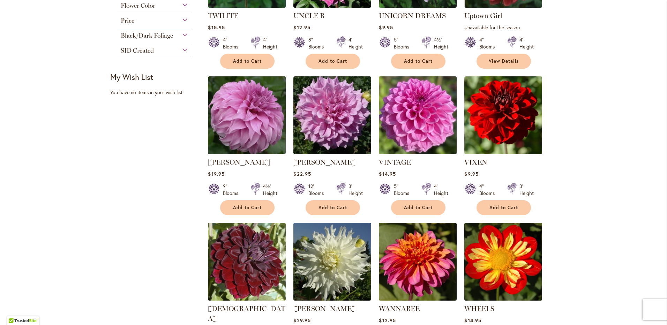
click at [420, 108] on img at bounding box center [418, 116] width 82 height 82
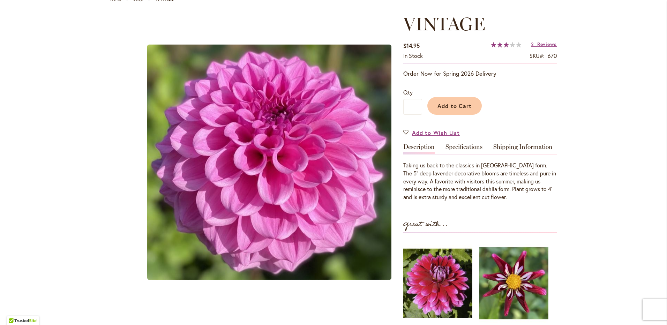
scroll to position [105, 0]
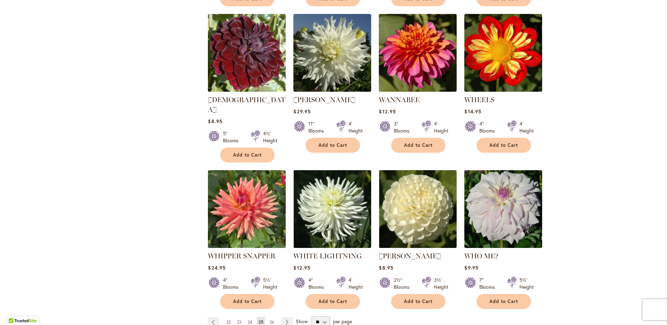
scroll to position [489, 0]
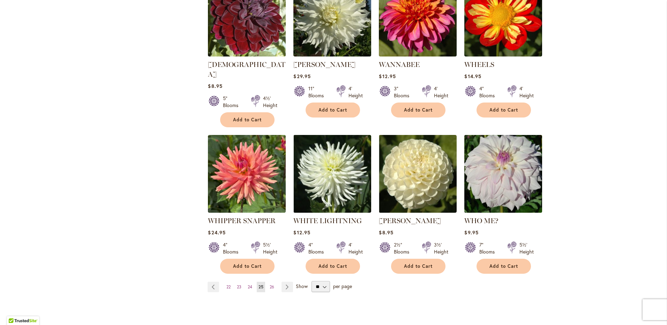
click at [496, 166] on img at bounding box center [504, 174] width 82 height 82
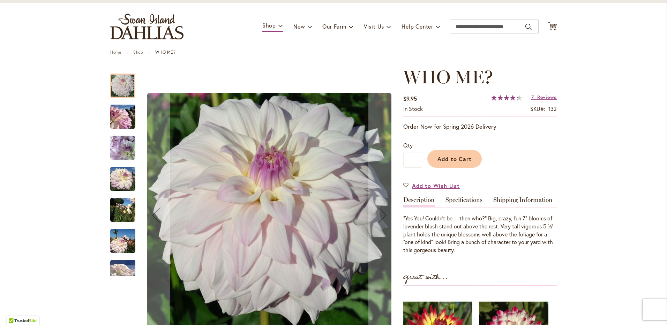
scroll to position [70, 0]
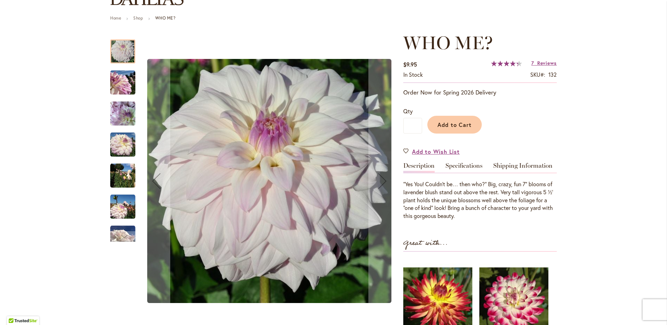
click at [116, 145] on img "Who Me?" at bounding box center [122, 144] width 25 height 25
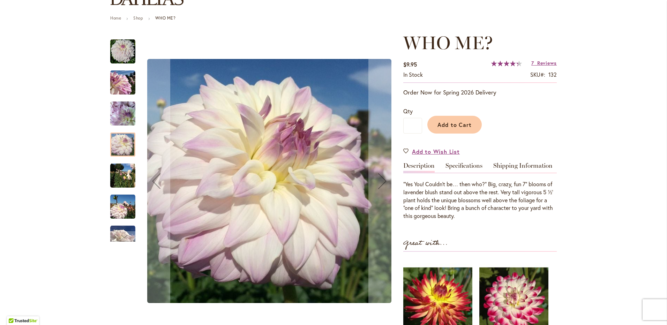
click at [118, 210] on img "Who Me?" at bounding box center [122, 206] width 25 height 25
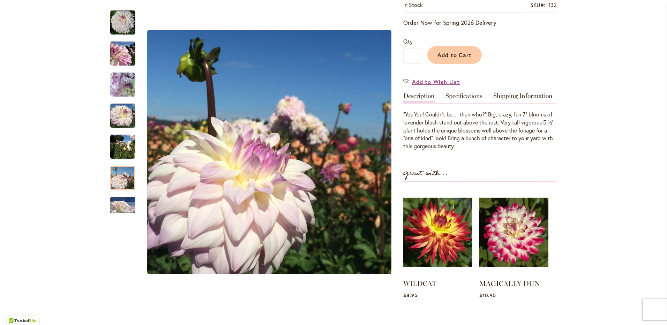
scroll to position [175, 0]
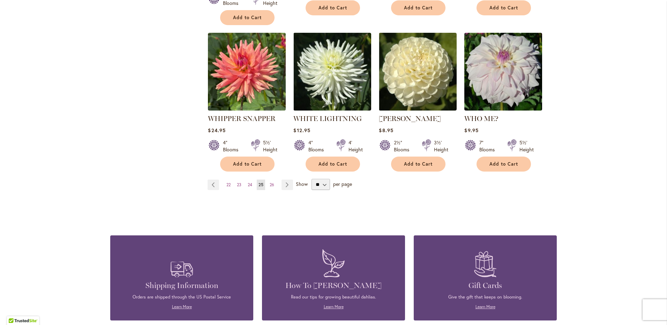
scroll to position [593, 0]
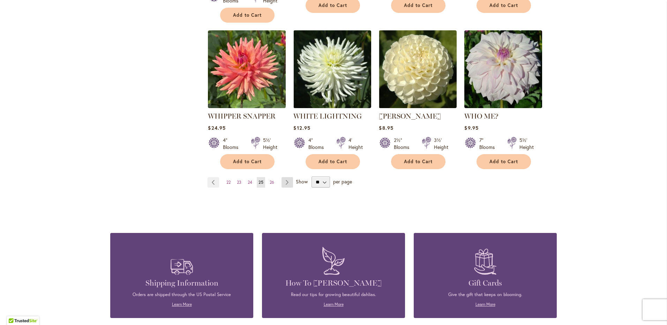
click at [287, 177] on link "Page Next" at bounding box center [288, 182] width 12 height 10
